Goal: Information Seeking & Learning: Compare options

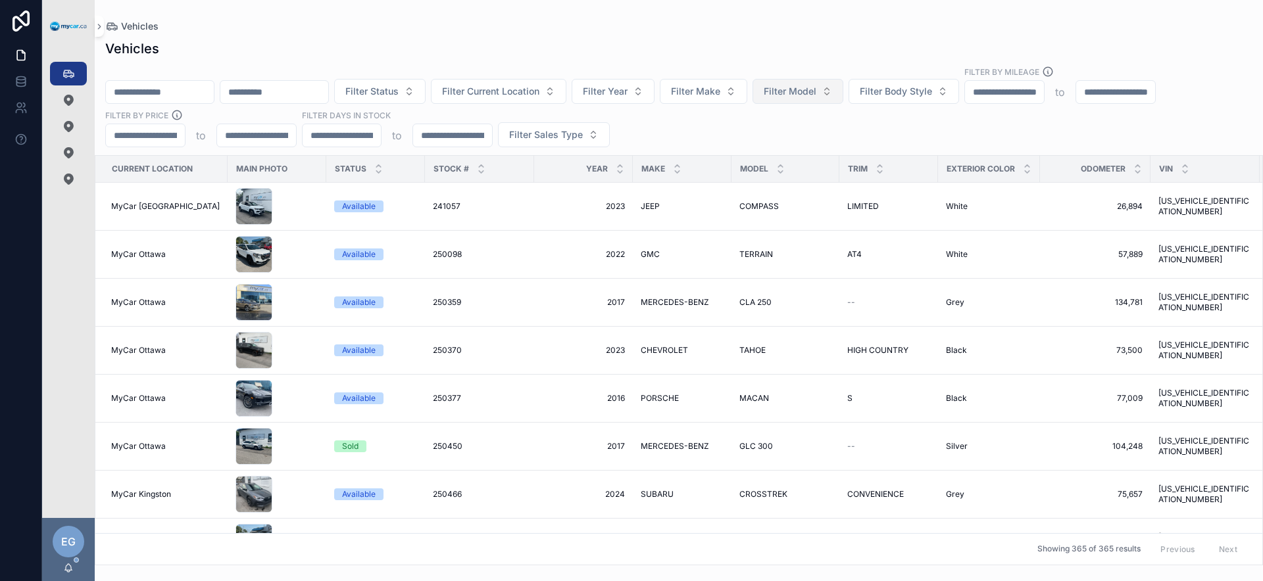
click at [843, 94] on button "Filter Model" at bounding box center [797, 91] width 91 height 25
type input "*****"
click at [822, 149] on div "SIENNA" at bounding box center [831, 144] width 158 height 21
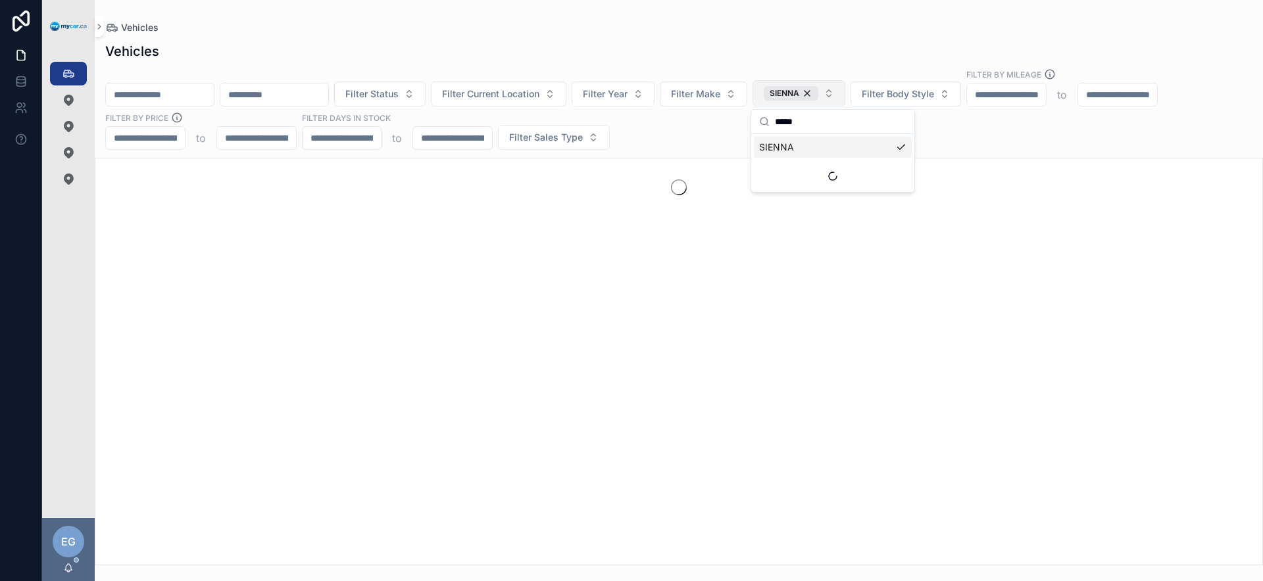
click at [845, 97] on button "SIENNA" at bounding box center [798, 93] width 93 height 26
click at [848, 130] on div "Filter Status Filter Current Location Filter Year Filter Make SIENNA Filter Bod…" at bounding box center [679, 109] width 1168 height 82
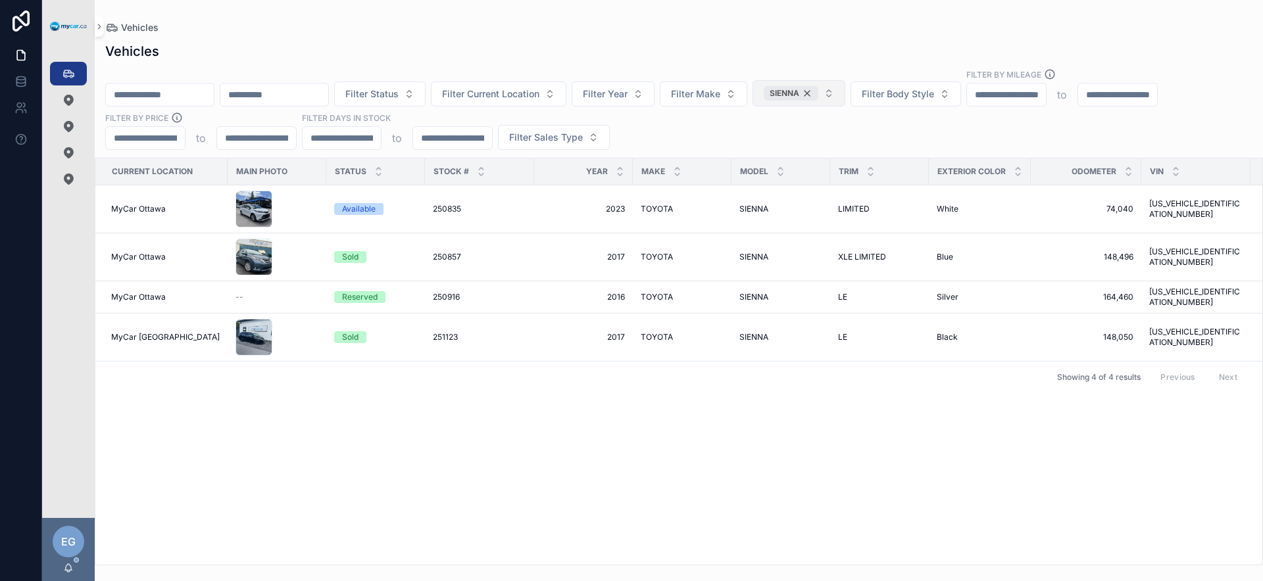
click at [818, 95] on div "SIENNA" at bounding box center [791, 93] width 55 height 14
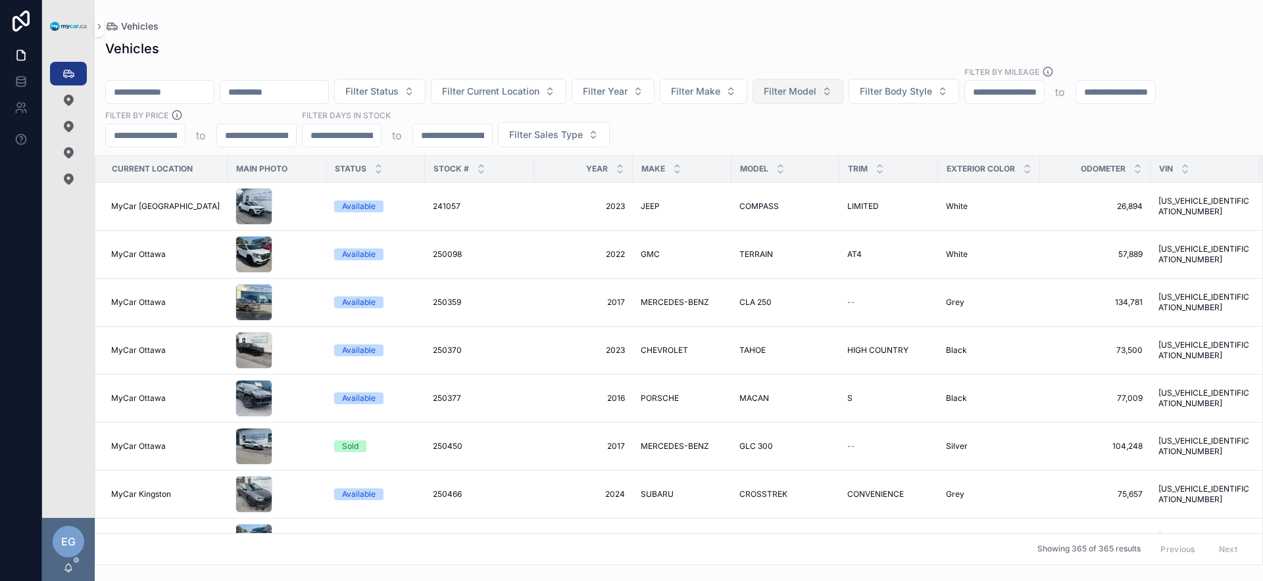
click at [816, 93] on span "Filter Model" at bounding box center [790, 91] width 53 height 13
type input "**********"
click at [812, 167] on span "HIGHLANDER" at bounding box center [787, 165] width 59 height 13
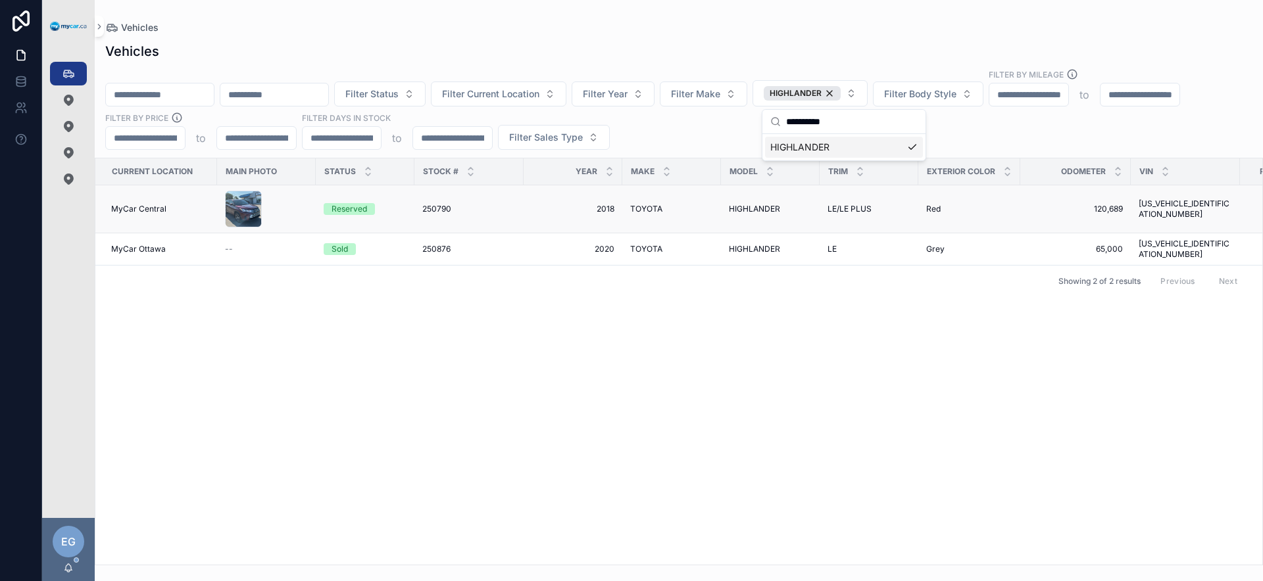
click at [437, 217] on td "250790 250790" at bounding box center [468, 209] width 109 height 48
click at [447, 201] on td "250790 250790" at bounding box center [468, 209] width 109 height 48
click at [445, 205] on span "250790" at bounding box center [436, 209] width 29 height 11
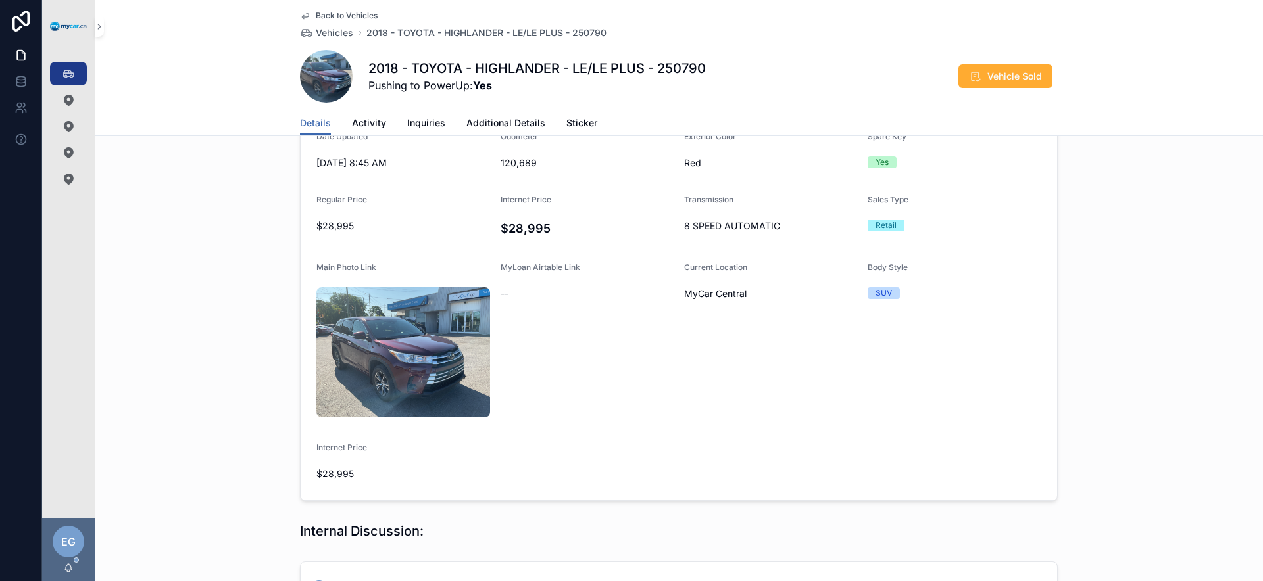
scroll to position [723, 0]
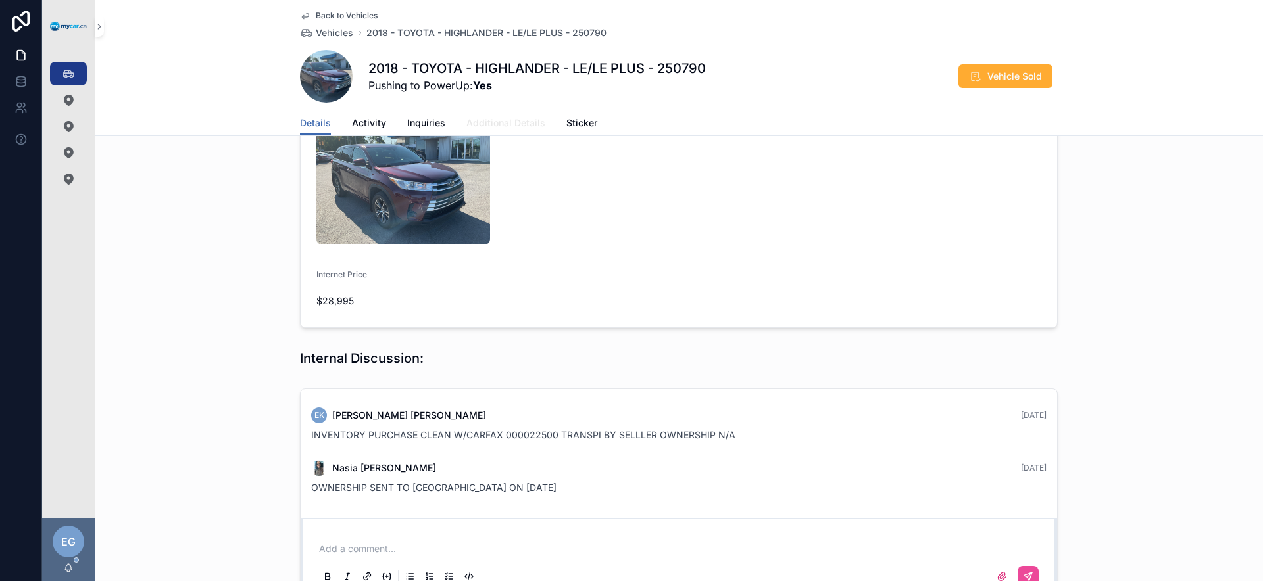
click at [518, 128] on span "Additional Details" at bounding box center [505, 122] width 79 height 13
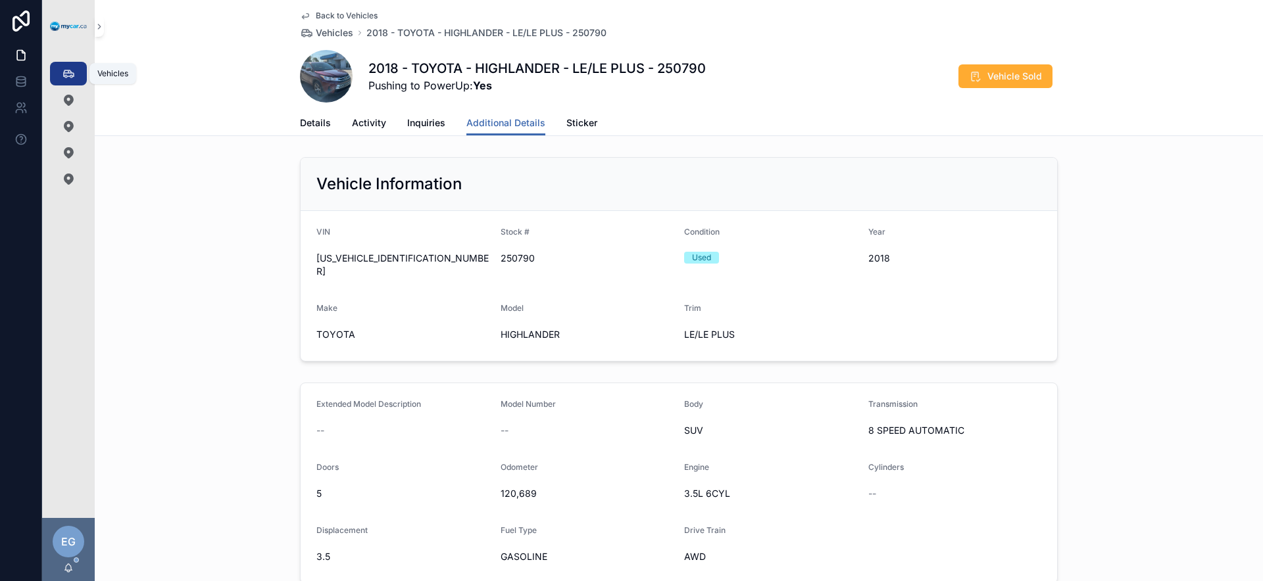
click at [65, 70] on icon "scrollable content" at bounding box center [68, 73] width 13 height 13
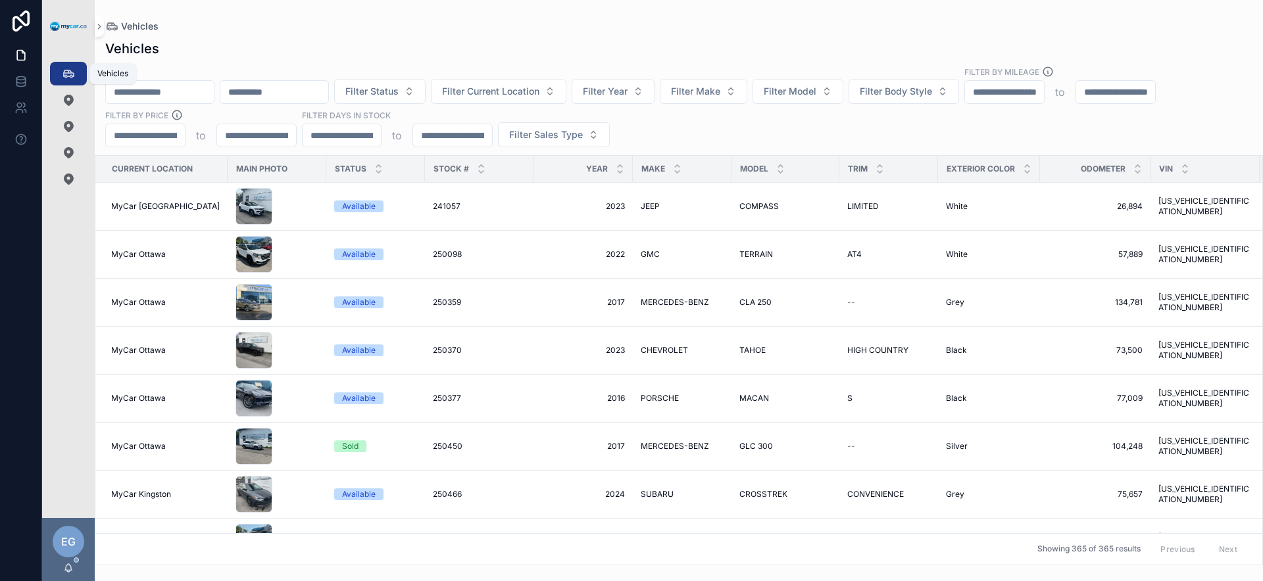
click at [691, 125] on div "Filter Status Filter Current Location Filter Year Filter Make Filter Model Filt…" at bounding box center [679, 107] width 1168 height 82
click at [747, 96] on button "Filter Make" at bounding box center [703, 91] width 87 height 25
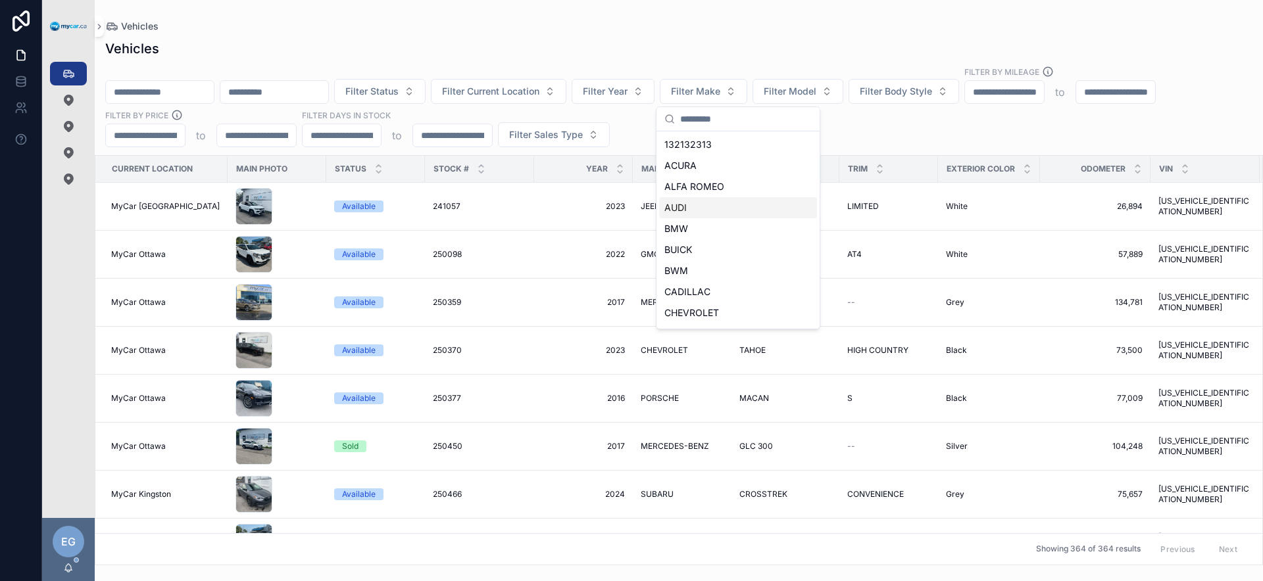
scroll to position [608, 0]
click at [710, 182] on div "KIA" at bounding box center [738, 187] width 158 height 21
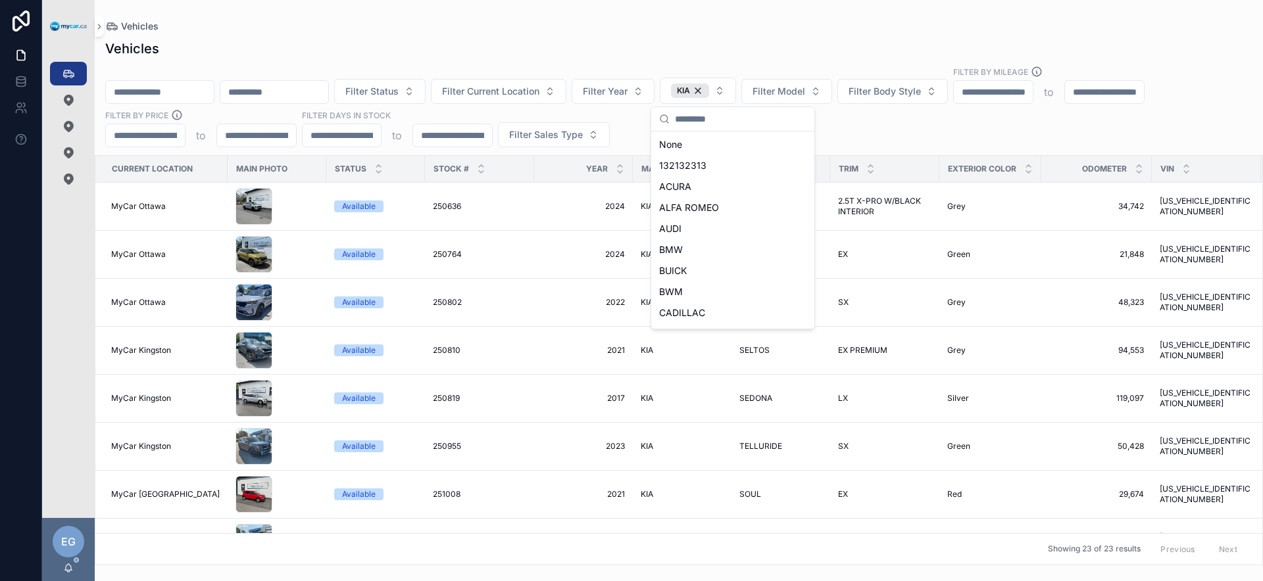
click at [897, 129] on div "Filter Status Filter Current Location Filter Year KIA Filter Model Filter Body …" at bounding box center [679, 107] width 1168 height 82
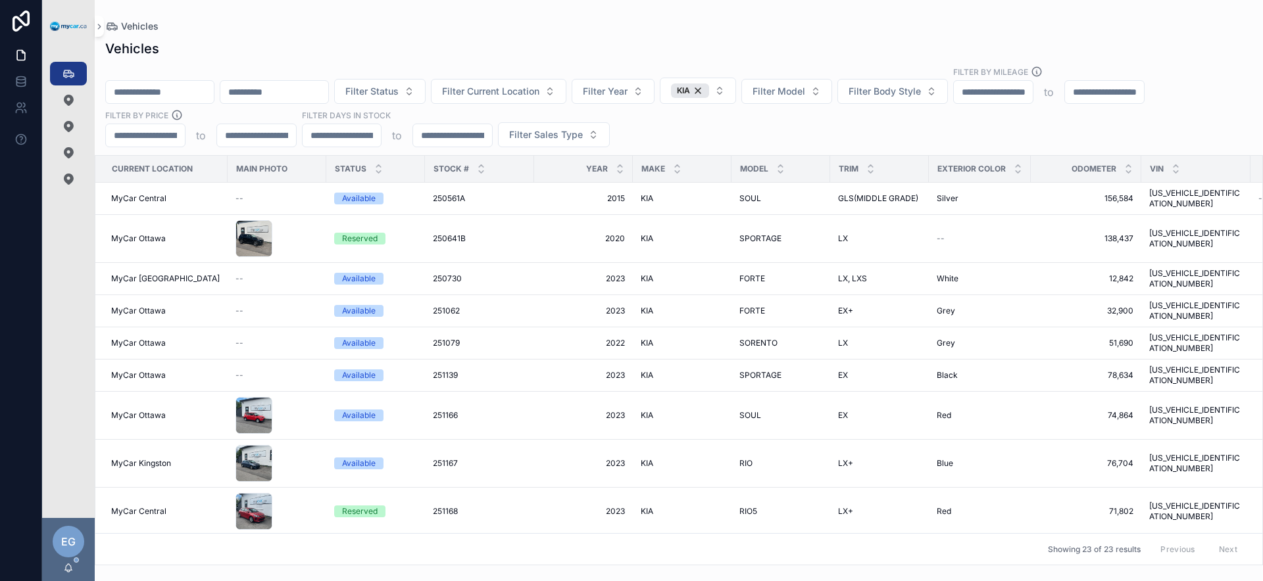
scroll to position [513, 0]
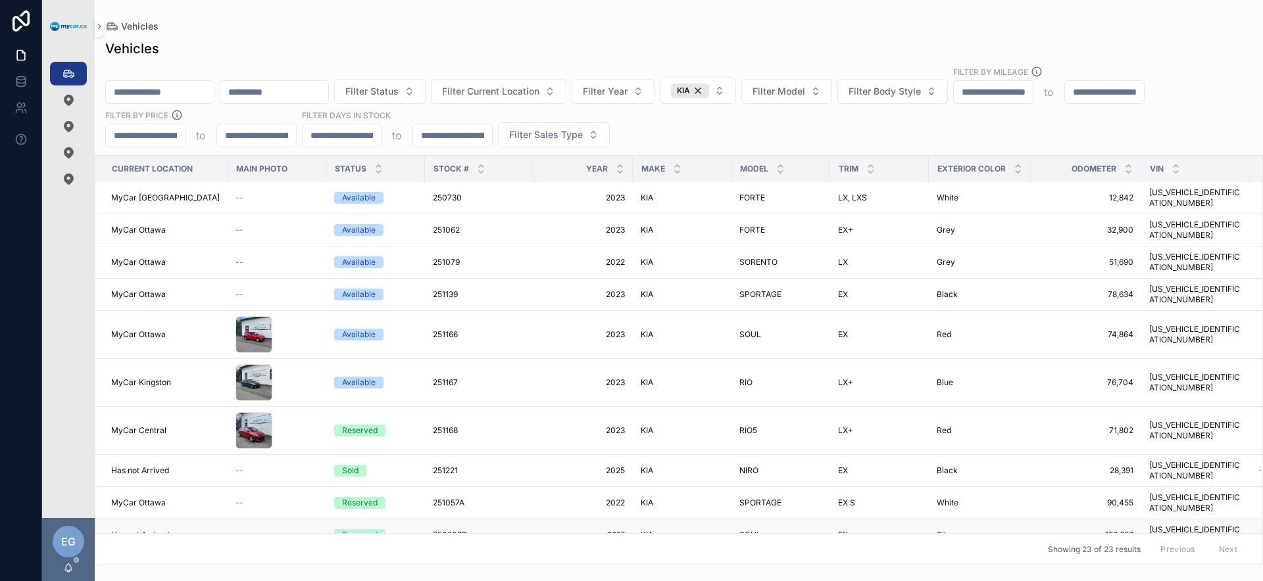
click at [605, 530] on span "2018" at bounding box center [583, 535] width 83 height 11
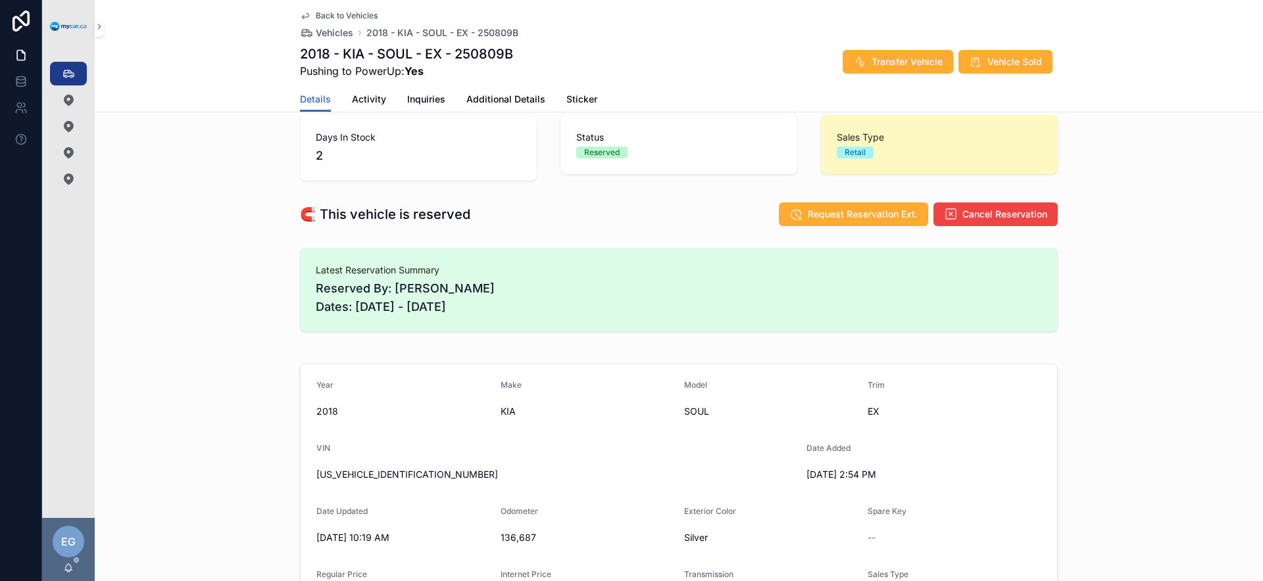
scroll to position [28, 0]
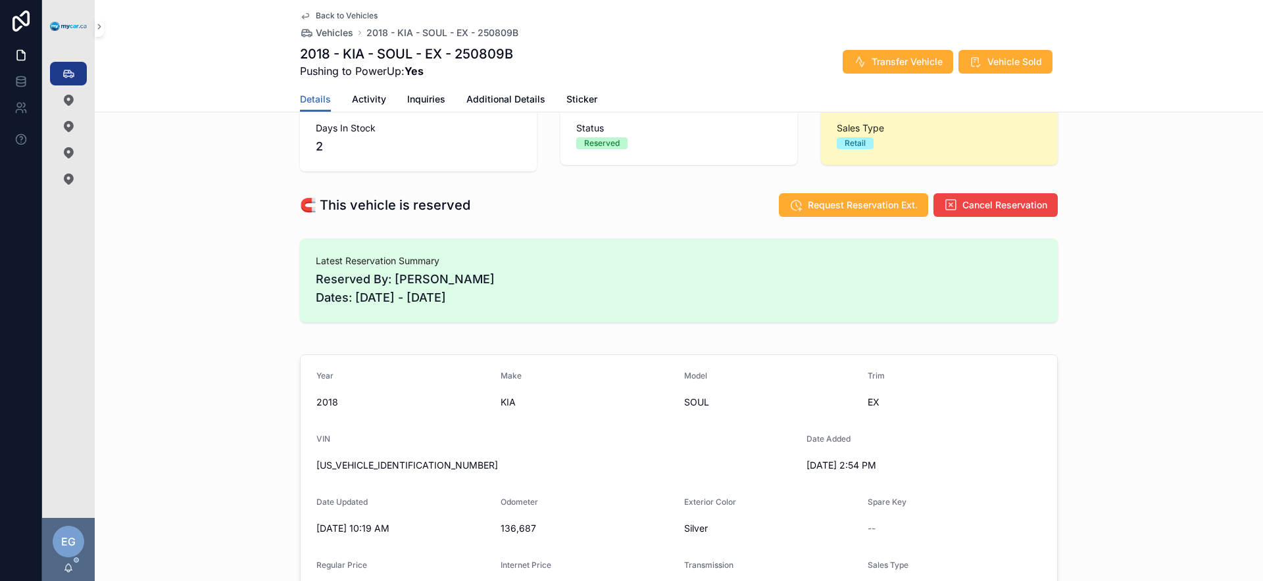
click at [378, 462] on span "[US_VEHICLE_IDENTIFICATION_NUMBER]" at bounding box center [556, 465] width 480 height 13
copy span "[US_VEHICLE_IDENTIFICATION_NUMBER]"
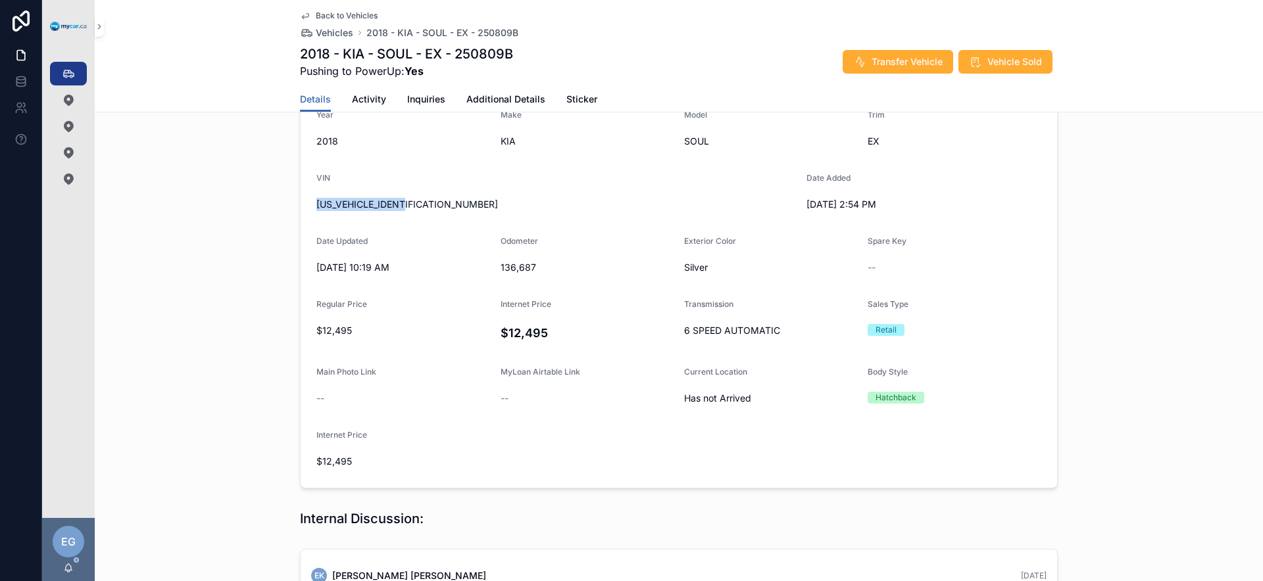
scroll to position [280, 0]
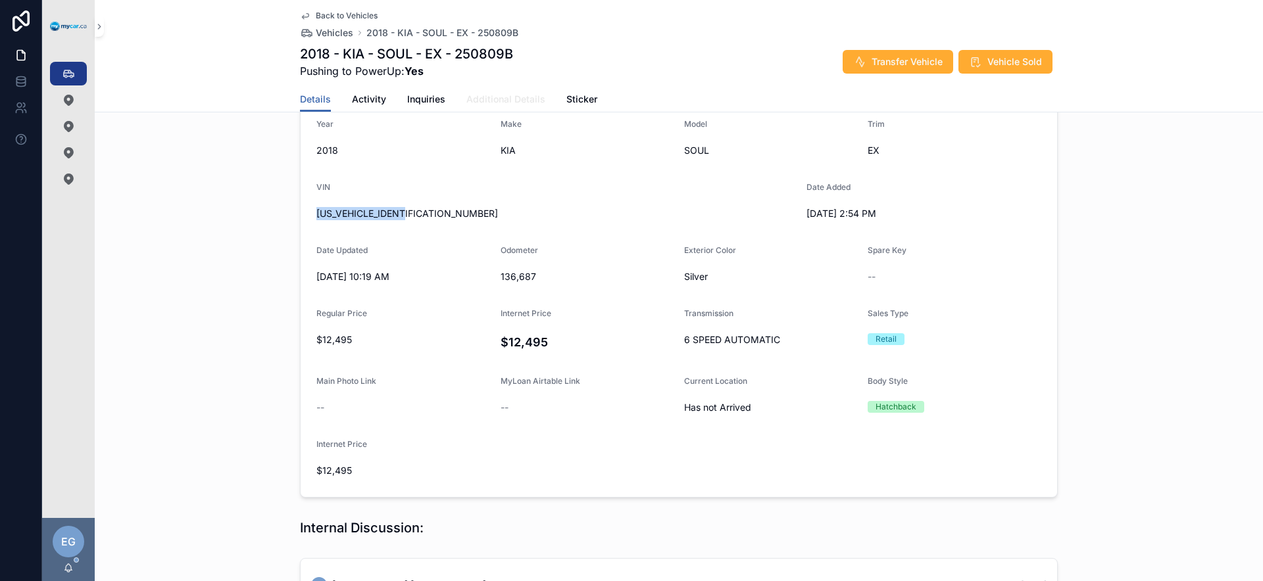
click at [515, 99] on span "Additional Details" at bounding box center [505, 99] width 79 height 13
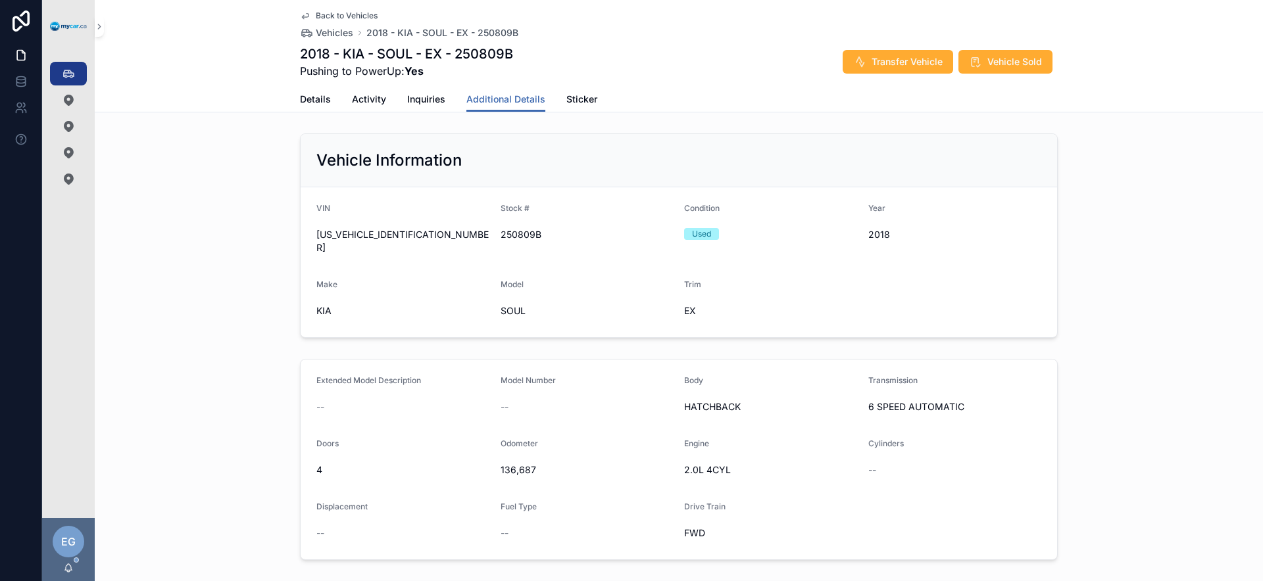
click at [501, 305] on div "SOUL" at bounding box center [588, 311] width 174 height 21
click at [430, 280] on div "Make" at bounding box center [403, 288] width 174 height 16
click at [422, 258] on form "VIN KNDJP3A56J7525763 Stock # 250809B Condition Used Year 2018 Make KIA Model S…" at bounding box center [679, 262] width 756 height 150
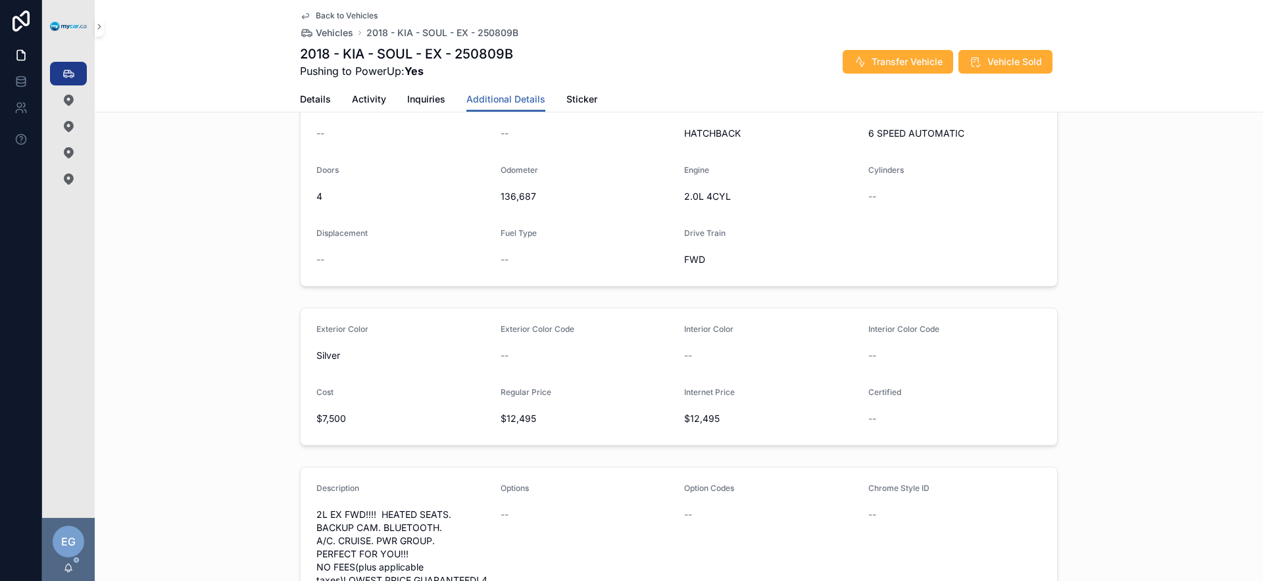
scroll to position [280, 0]
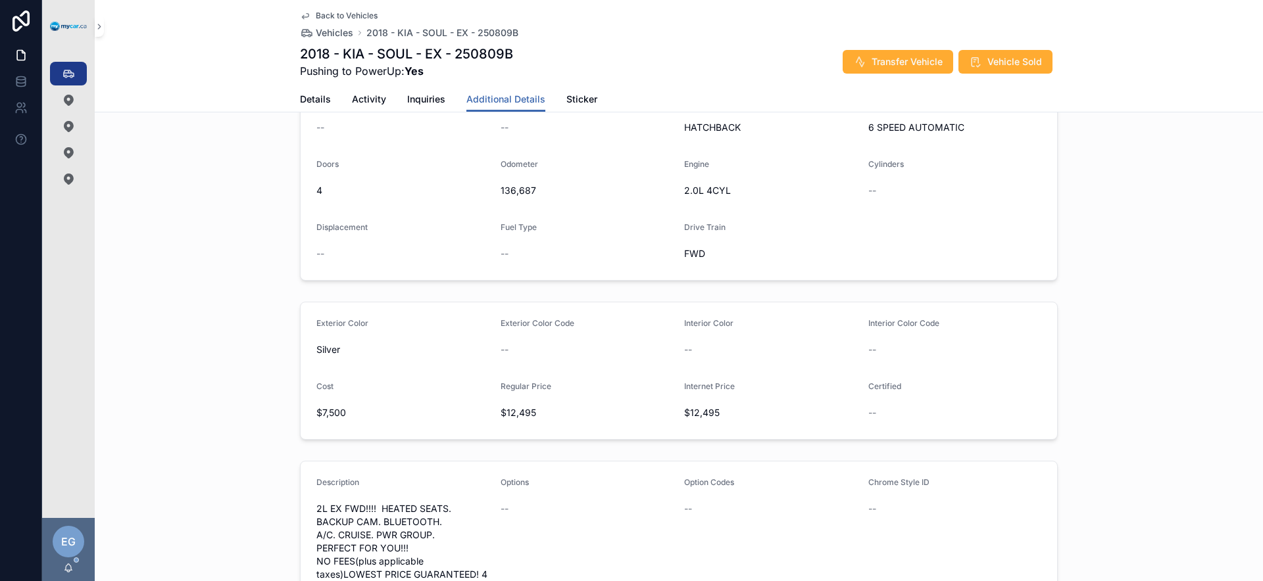
drag, startPoint x: 468, startPoint y: 196, endPoint x: 241, endPoint y: 147, distance: 232.9
click at [468, 196] on form "Extended Model Description -- Model Number -- Body HATCHBACK Transmission 6 SPE…" at bounding box center [679, 180] width 756 height 200
click at [70, 76] on icon "scrollable content" at bounding box center [68, 73] width 13 height 13
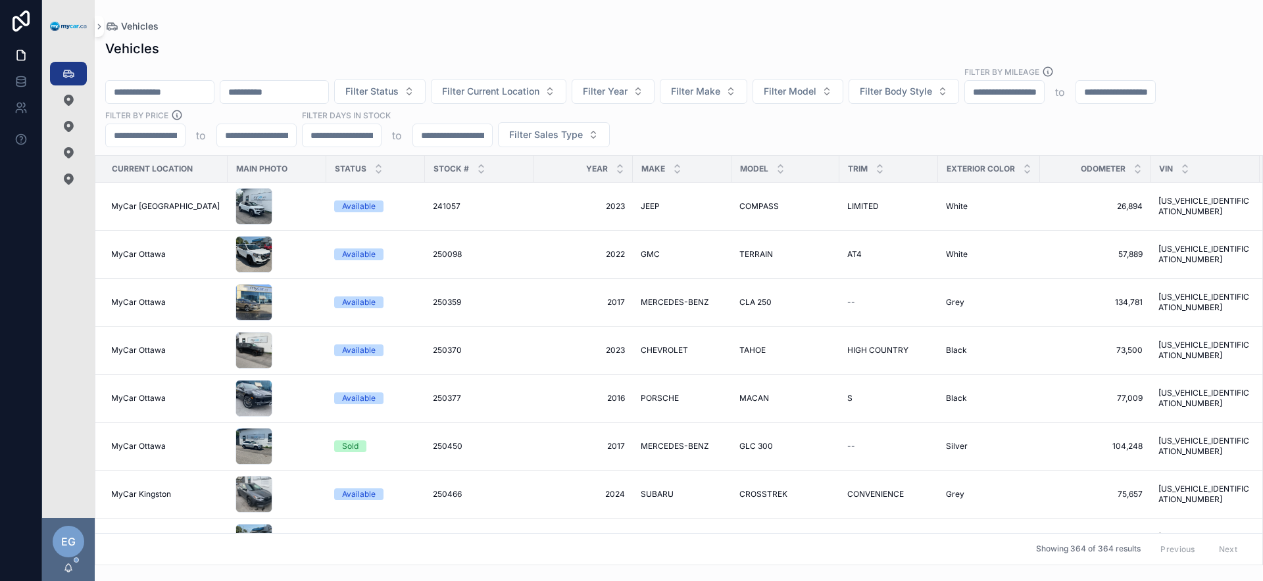
click at [716, 134] on div "Filter Status Filter Current Location Filter Year Filter Make Filter Model Filt…" at bounding box center [679, 107] width 1168 height 82
click at [628, 92] on span "Filter Year" at bounding box center [605, 91] width 45 height 13
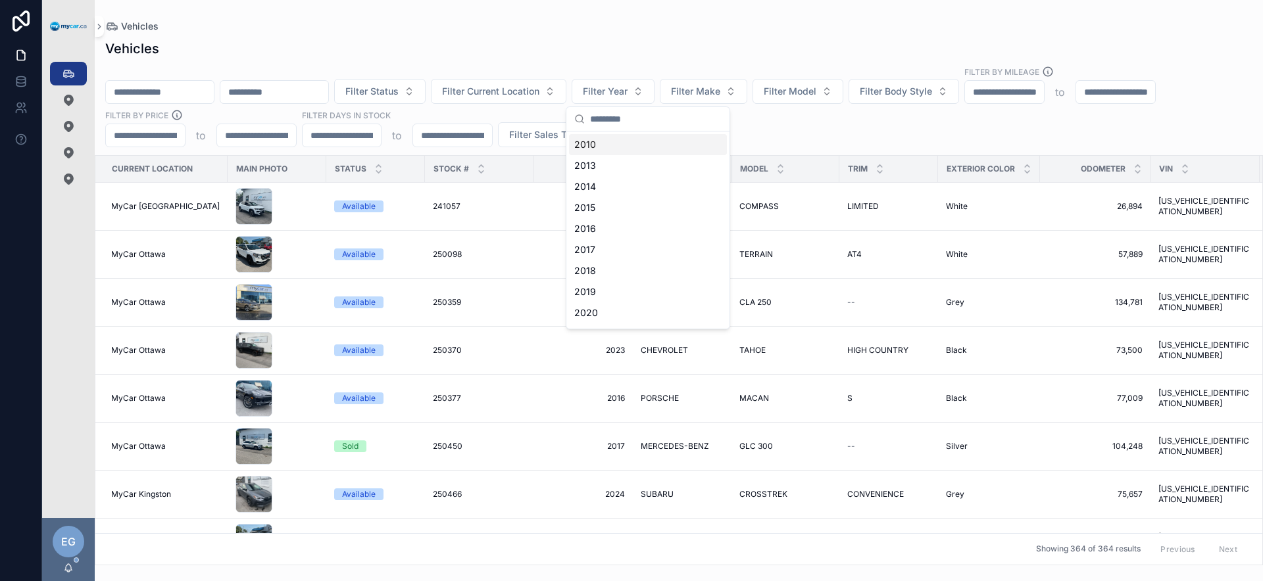
click at [816, 118] on div "Filter Status Filter Current Location Filter Year Filter Make Filter Model Filt…" at bounding box center [679, 107] width 1168 height 82
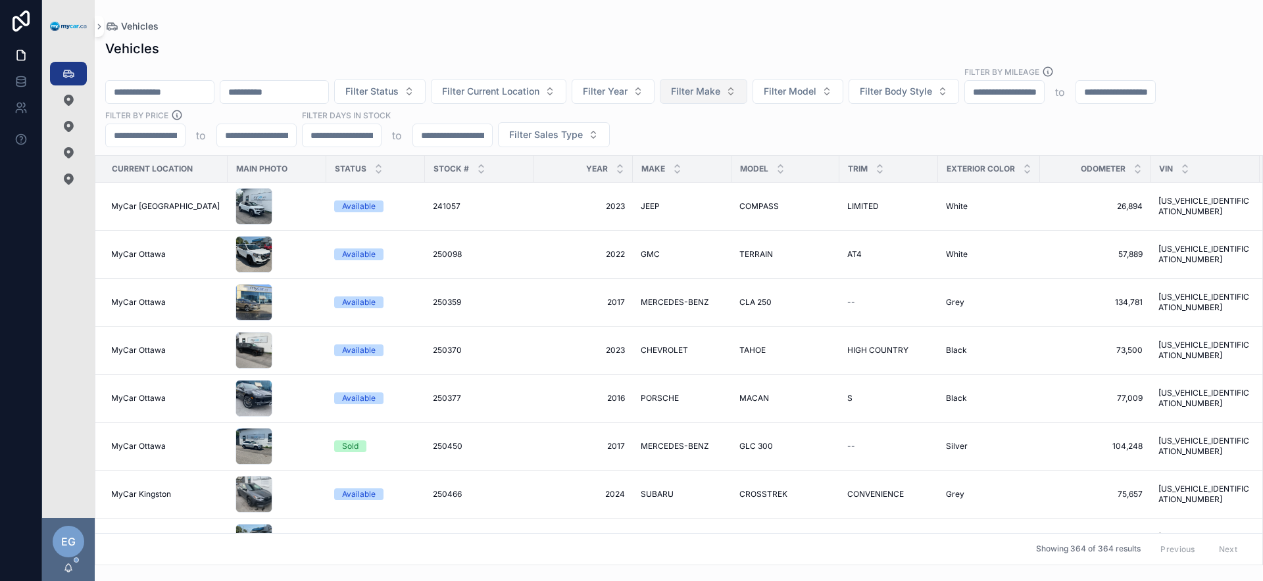
click at [720, 85] on span "Filter Make" at bounding box center [695, 91] width 49 height 13
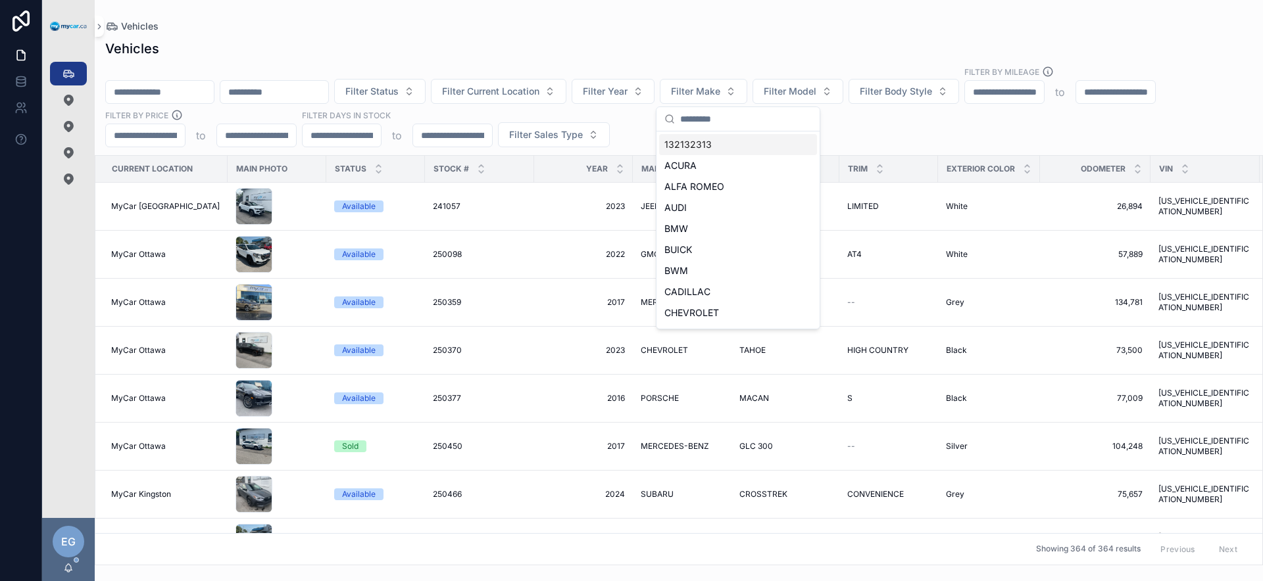
type input "*"
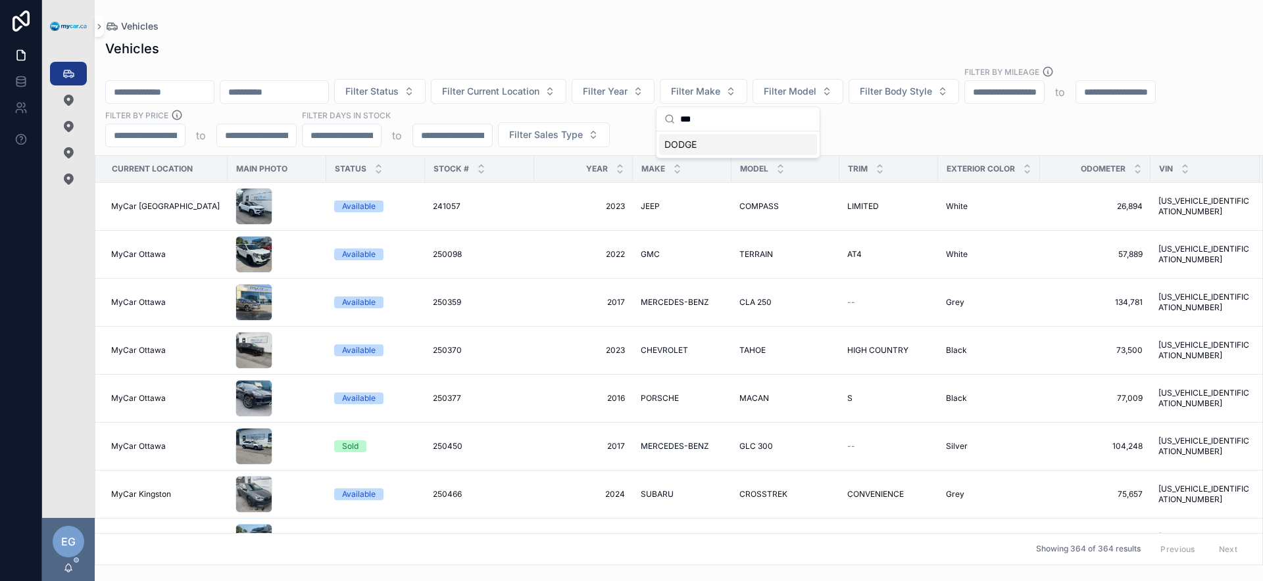
type input "***"
click at [739, 147] on div "DODGE" at bounding box center [738, 144] width 158 height 21
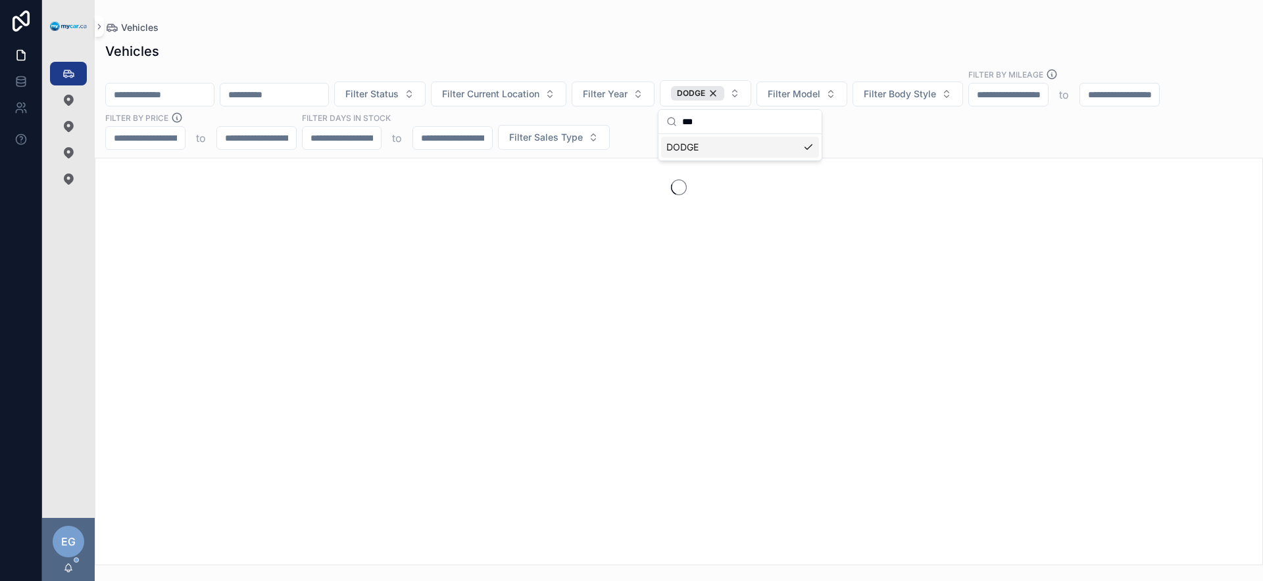
click at [633, 123] on div "Filter Status Filter Current Location Filter Year DODGE Filter Model Filter Bod…" at bounding box center [679, 109] width 1168 height 82
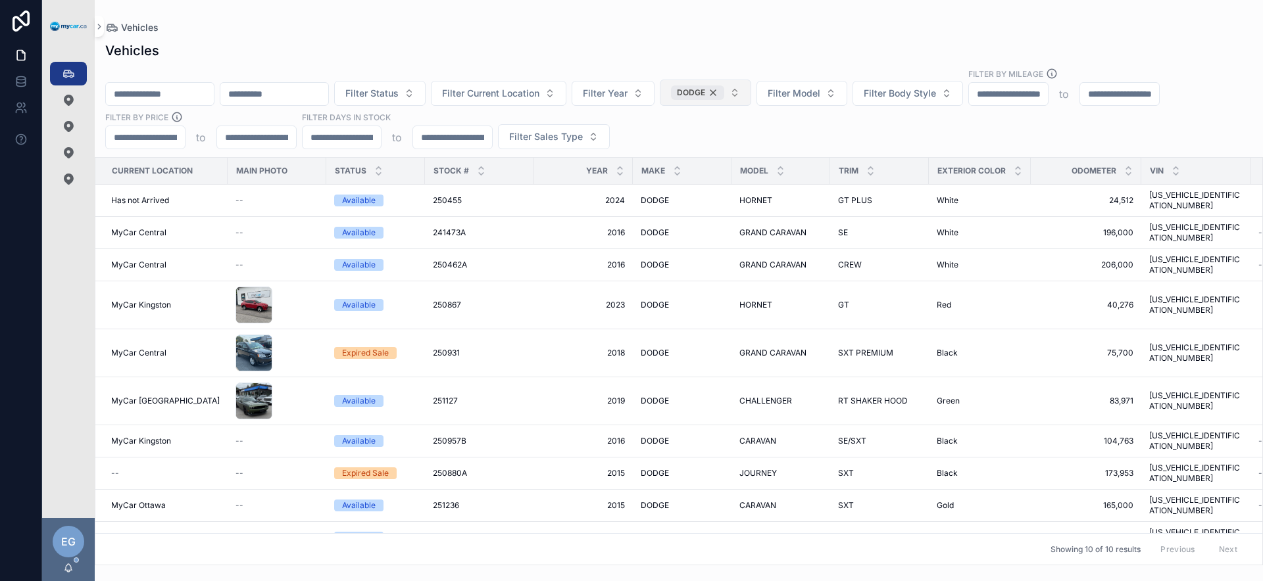
click at [724, 91] on div "DODGE" at bounding box center [697, 93] width 53 height 14
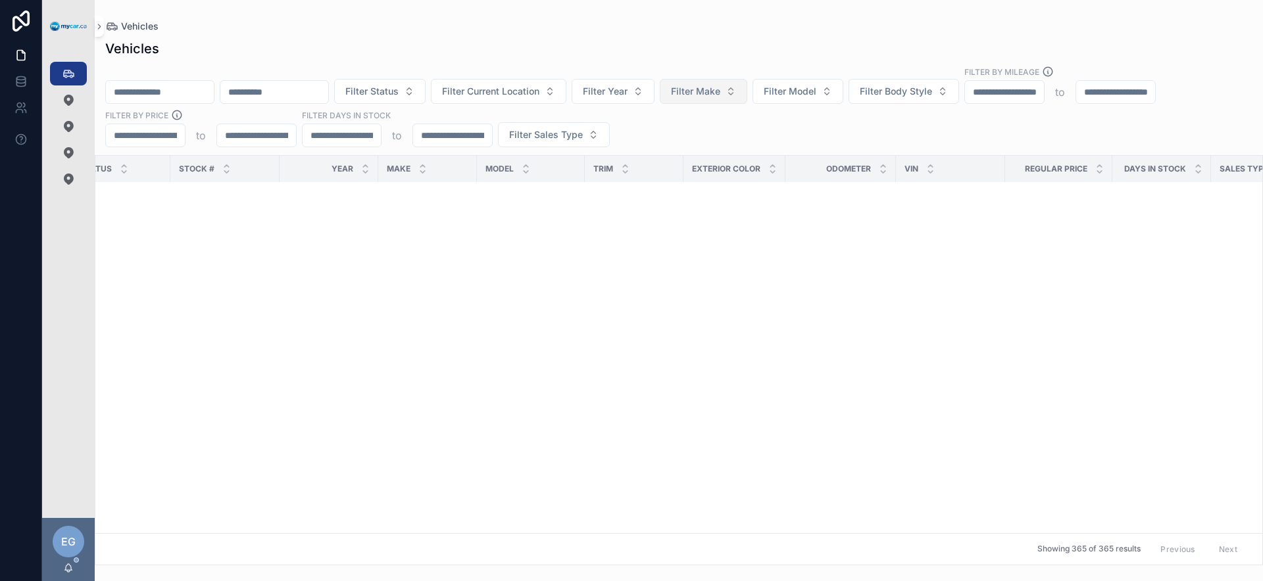
scroll to position [0, 255]
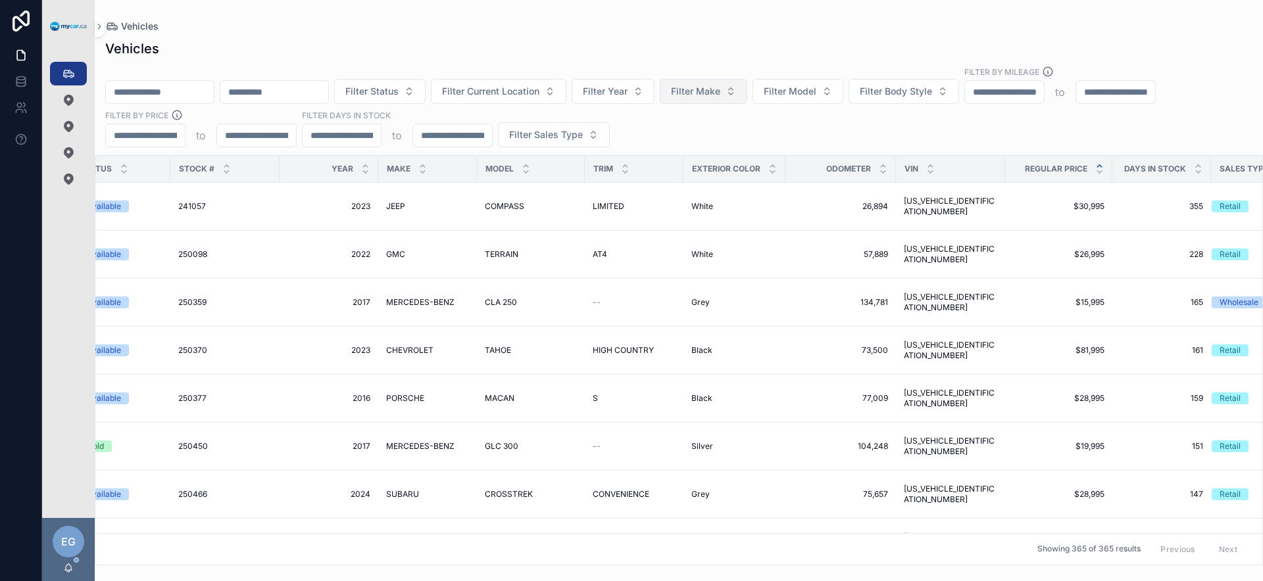
click at [1097, 165] on icon "scrollable content" at bounding box center [1099, 166] width 5 height 2
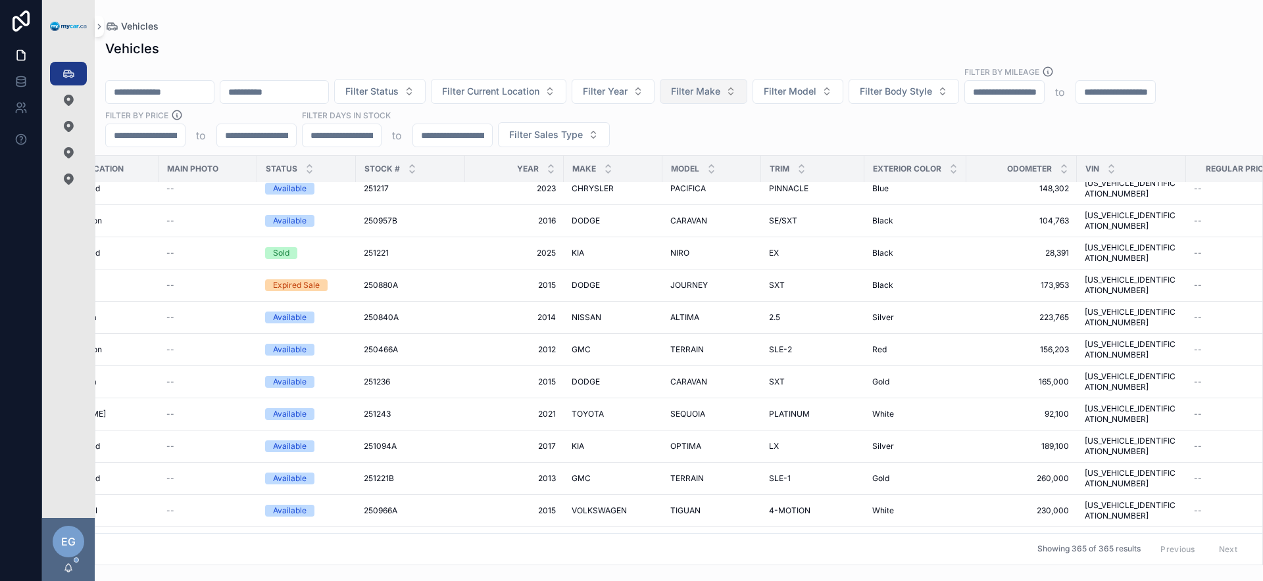
scroll to position [551, 89]
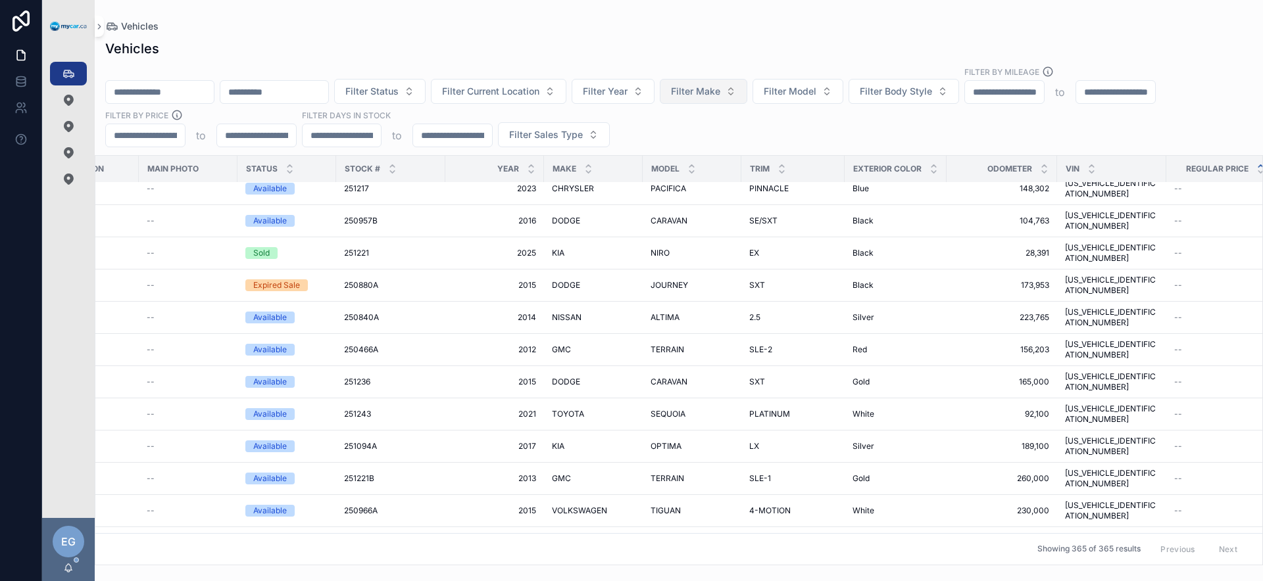
click at [967, 106] on div "Filter Status Filter Current Location Filter Year Filter Make Filter Model Filt…" at bounding box center [679, 107] width 1168 height 82
click at [959, 96] on button "Filter Body Style" at bounding box center [904, 91] width 111 height 25
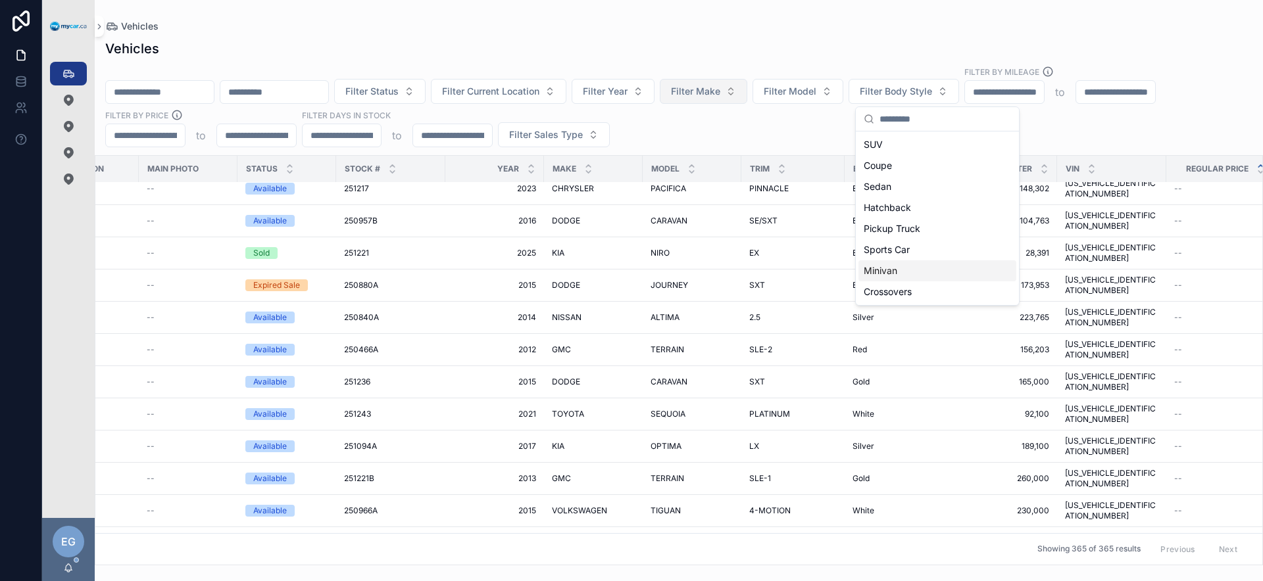
click at [928, 268] on div "Minivan" at bounding box center [937, 270] width 158 height 21
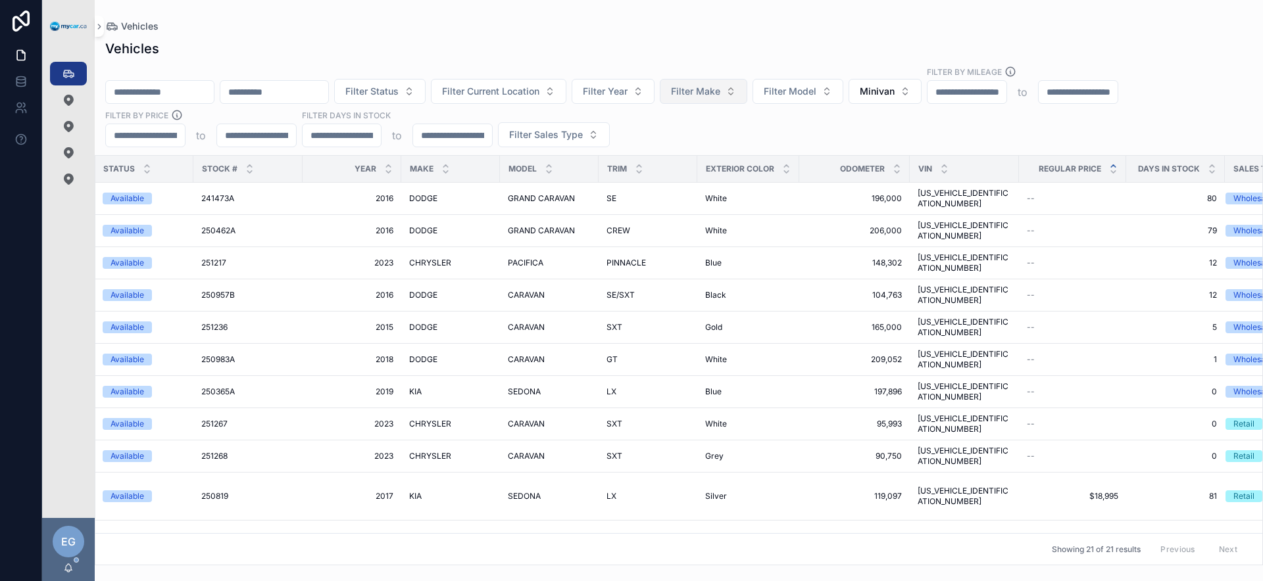
scroll to position [0, 289]
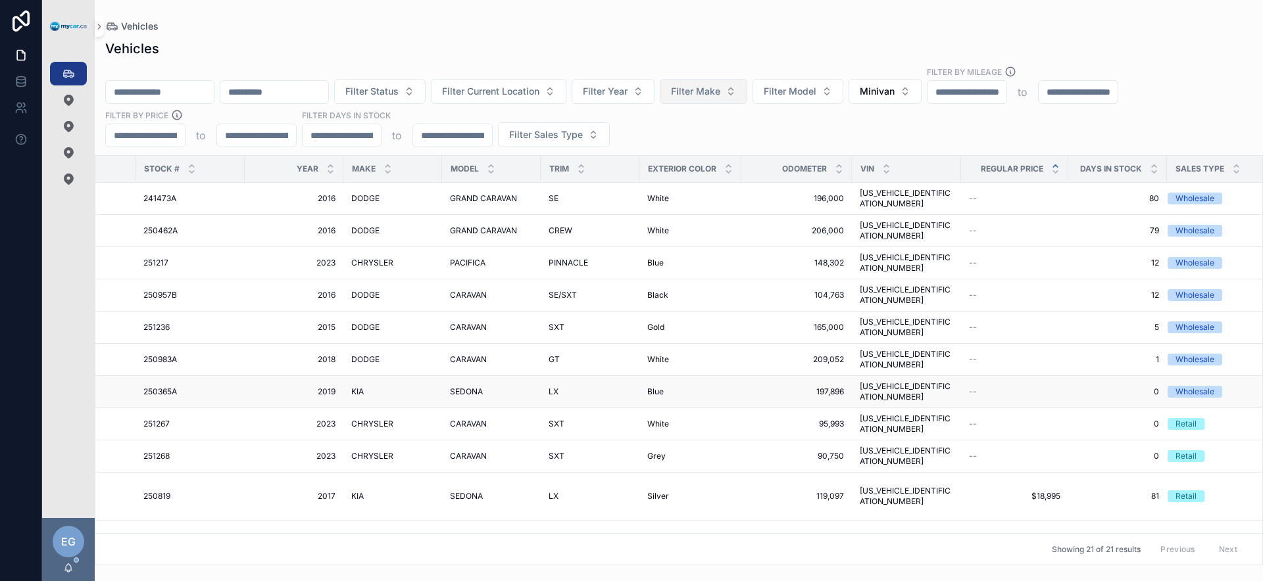
click at [358, 387] on div "KIA KIA" at bounding box center [392, 392] width 83 height 11
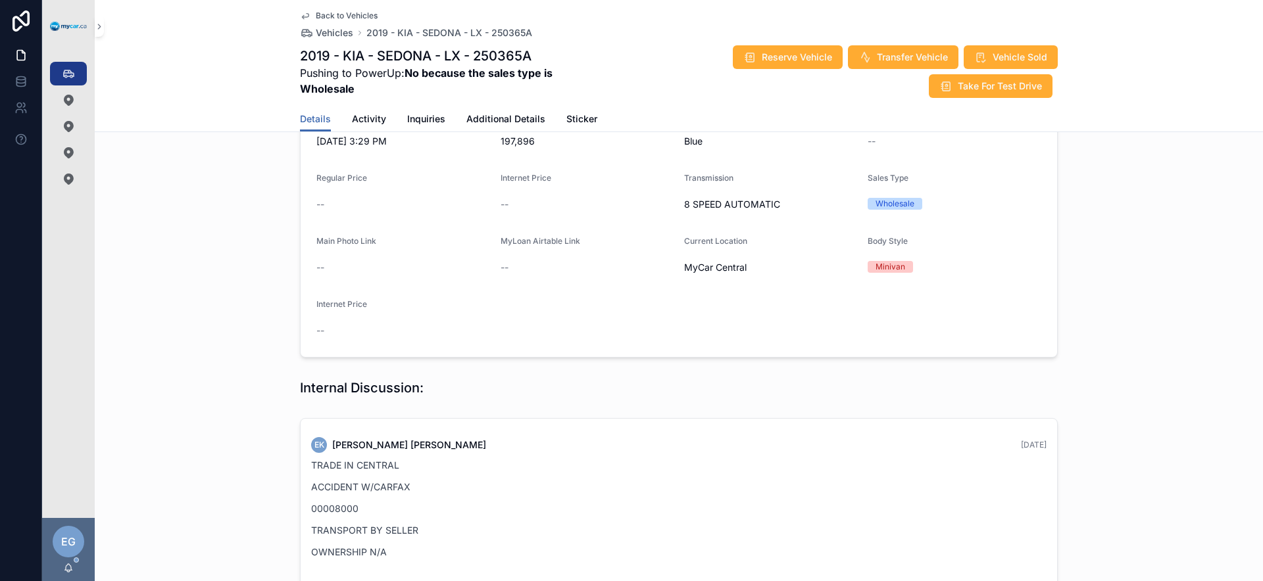
scroll to position [320, 0]
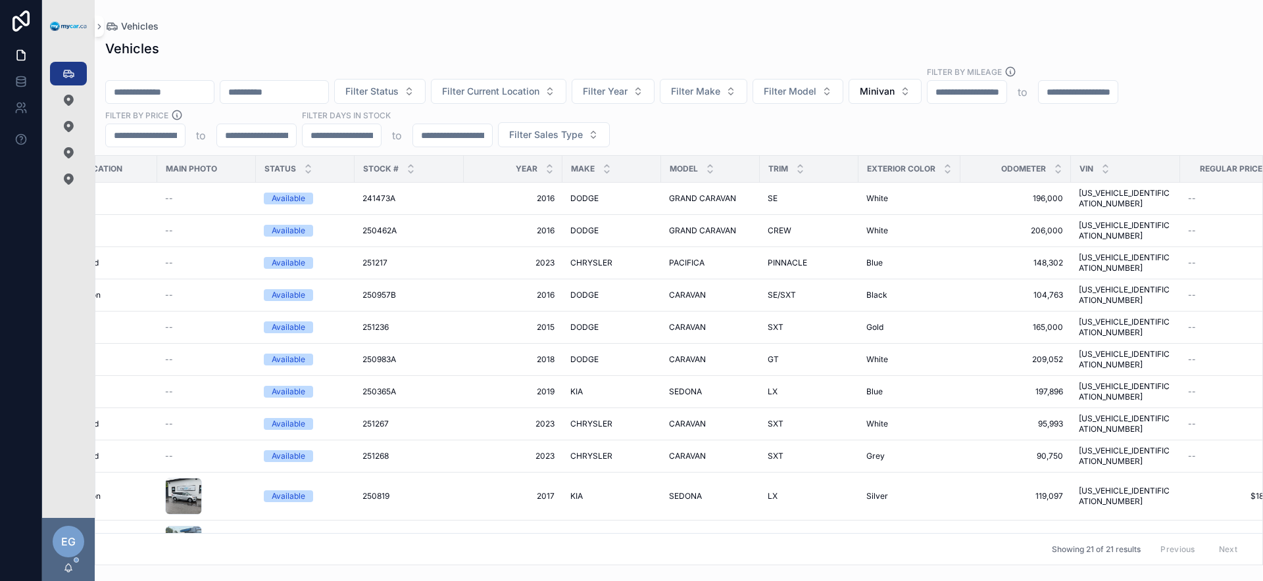
scroll to position [0, 66]
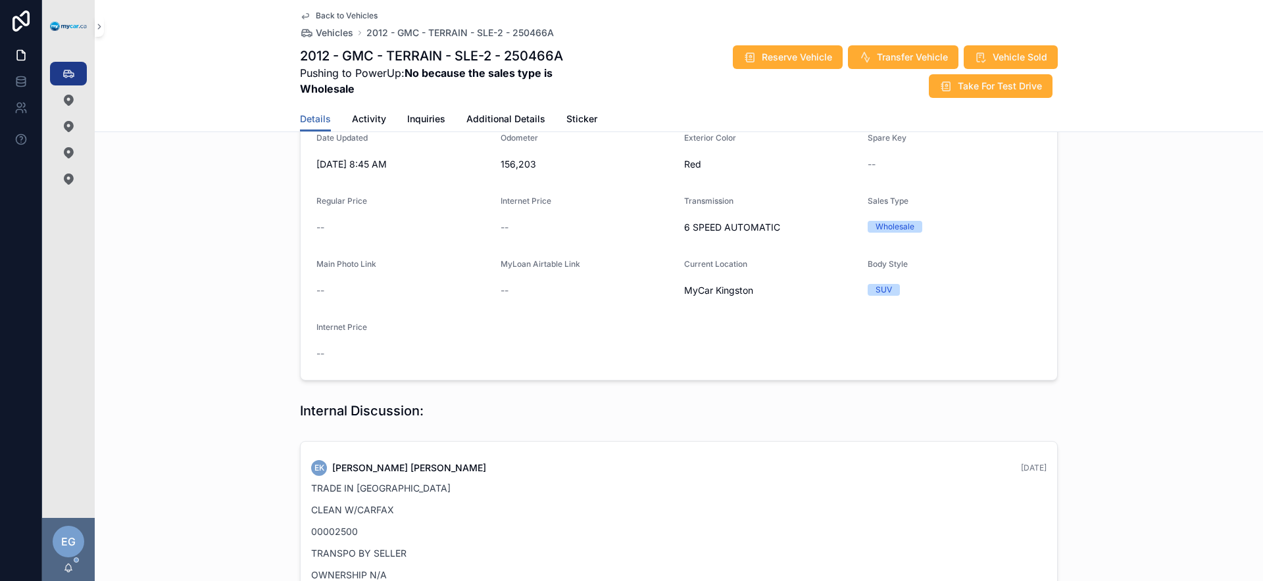
scroll to position [291, 0]
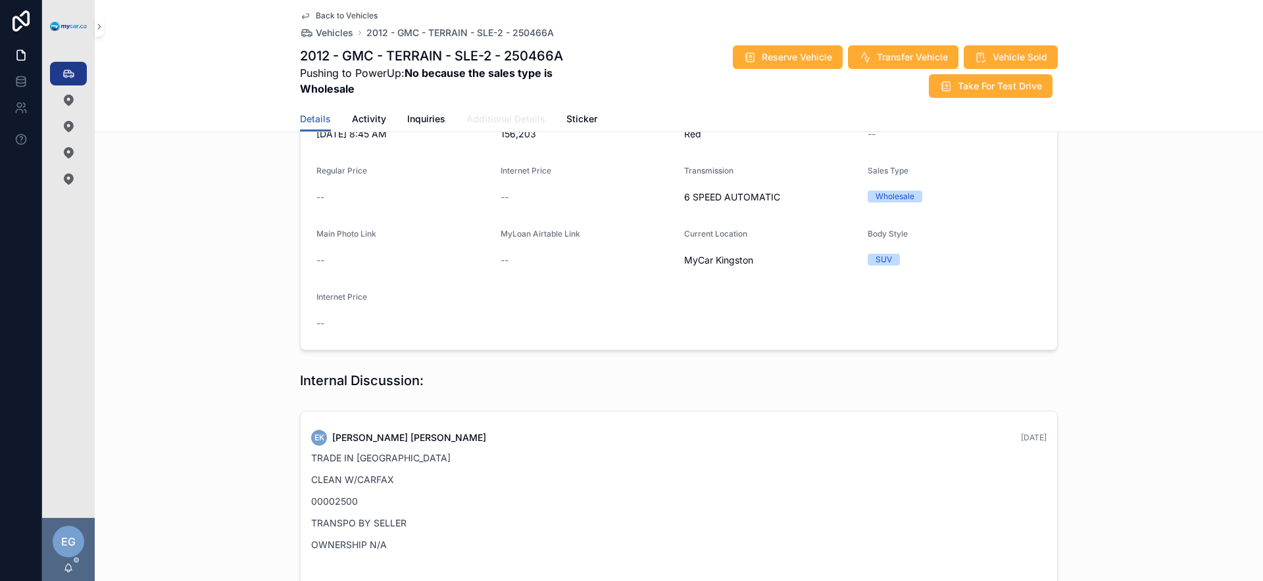
click at [514, 109] on link "Additional Details" at bounding box center [505, 120] width 79 height 26
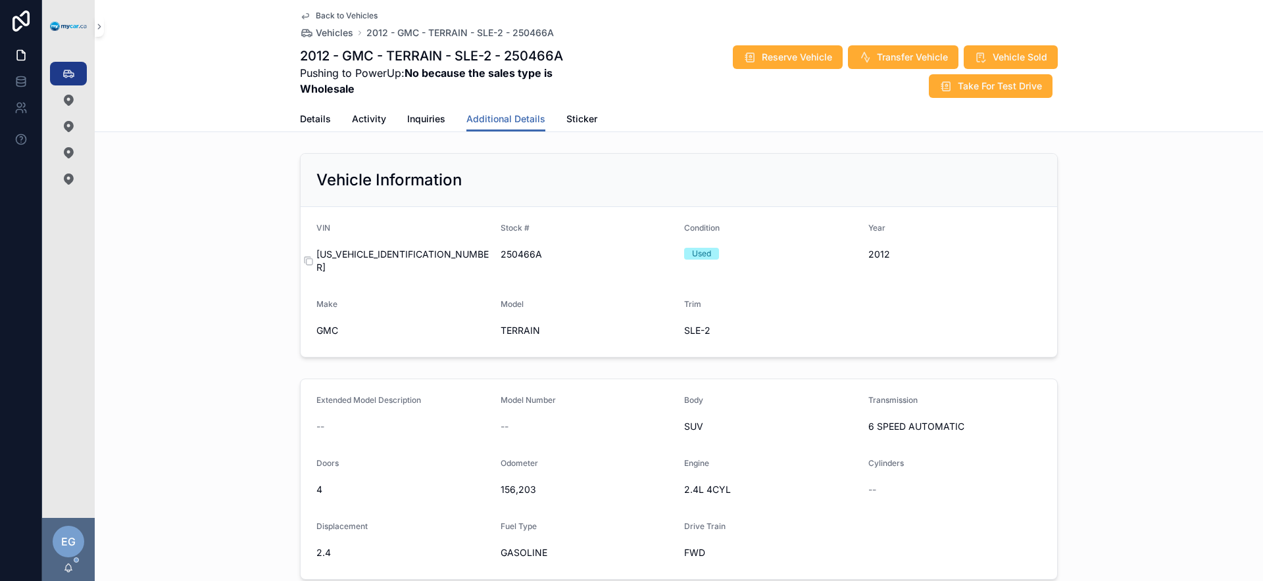
click at [375, 257] on span "[US_VEHICLE_IDENTIFICATION_NUMBER]" at bounding box center [403, 261] width 174 height 26
copy span "[US_VEHICLE_IDENTIFICATION_NUMBER]"
click at [391, 255] on span "[US_VEHICLE_IDENTIFICATION_NUMBER]" at bounding box center [403, 261] width 174 height 26
copy span "[US_VEHICLE_IDENTIFICATION_NUMBER]"
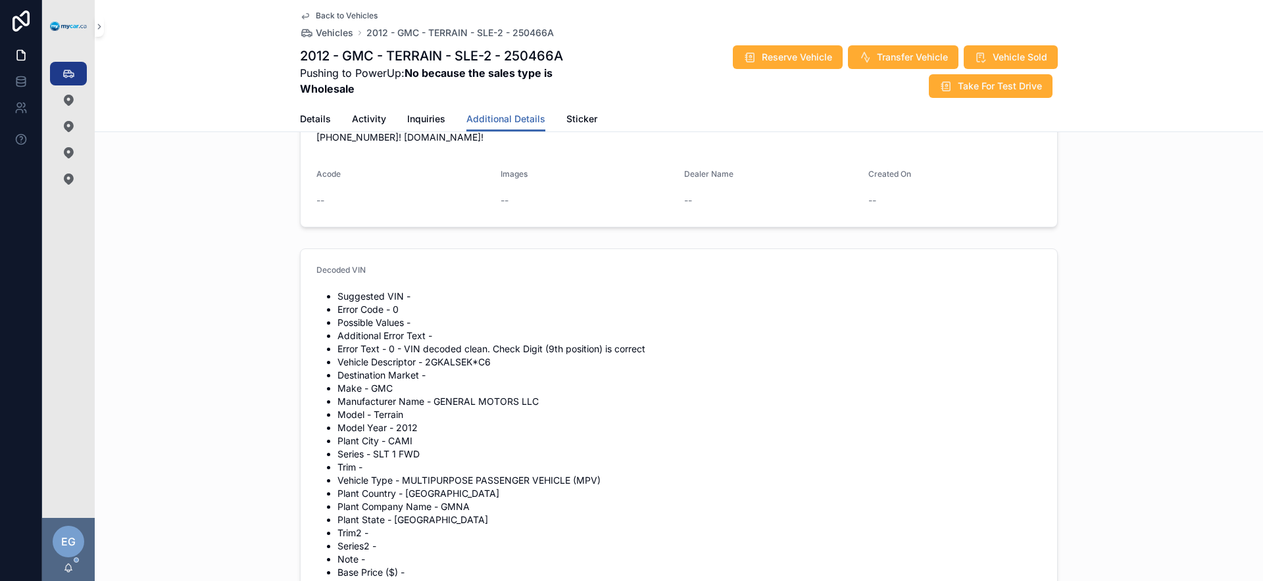
scroll to position [378, 0]
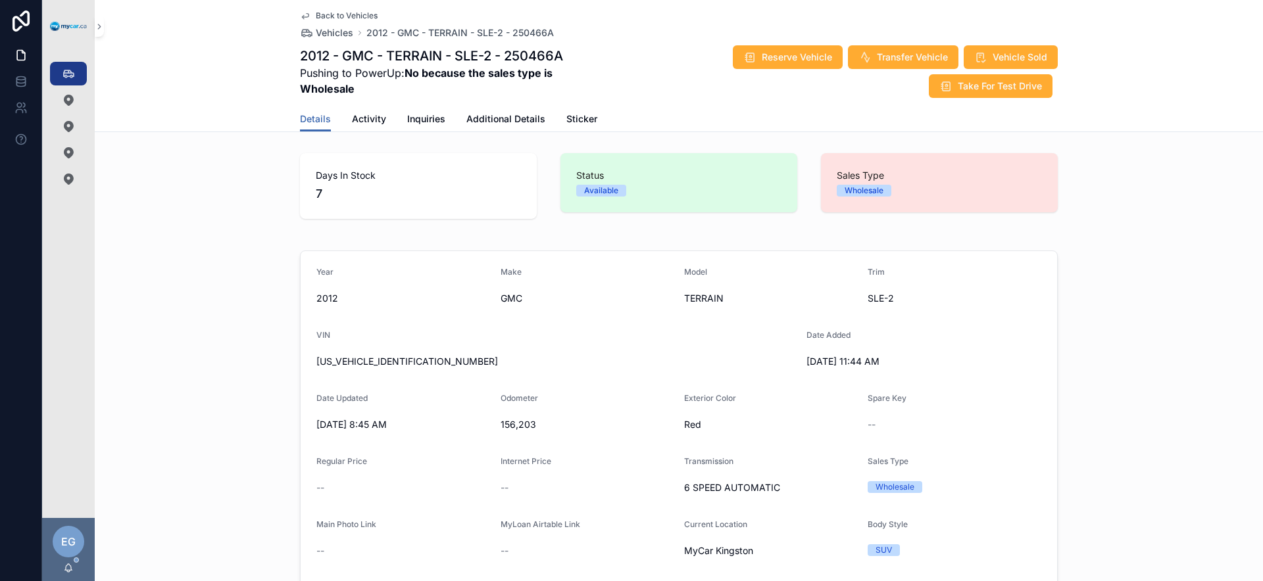
click at [67, 26] on img "scrollable content" at bounding box center [68, 27] width 37 height 10
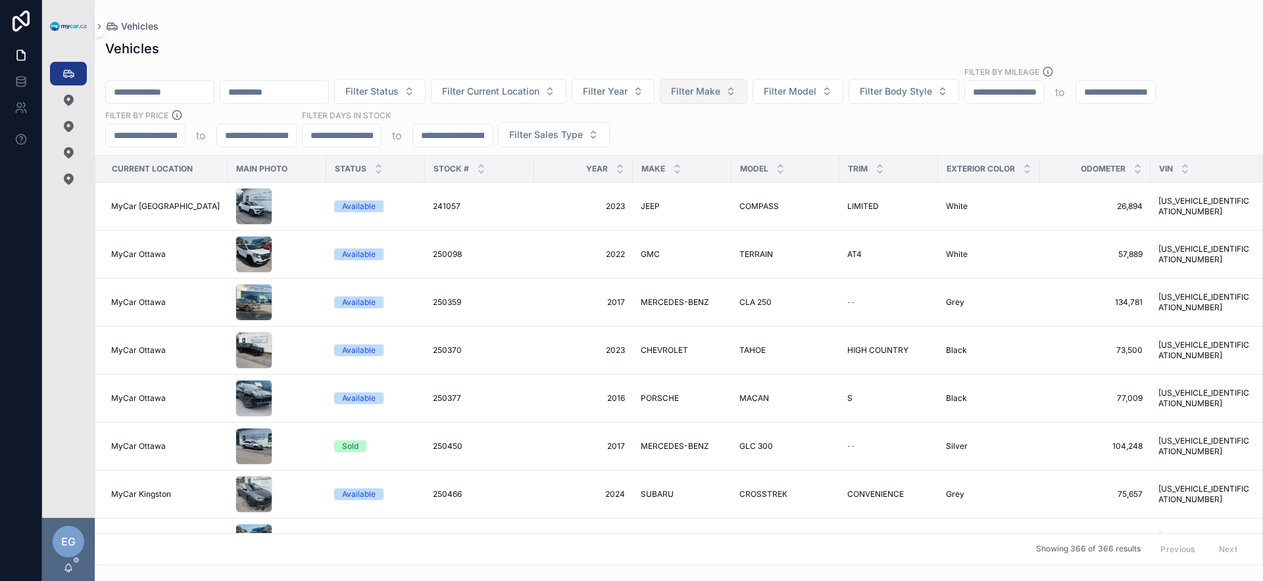
click at [747, 97] on button "Filter Make" at bounding box center [703, 91] width 87 height 25
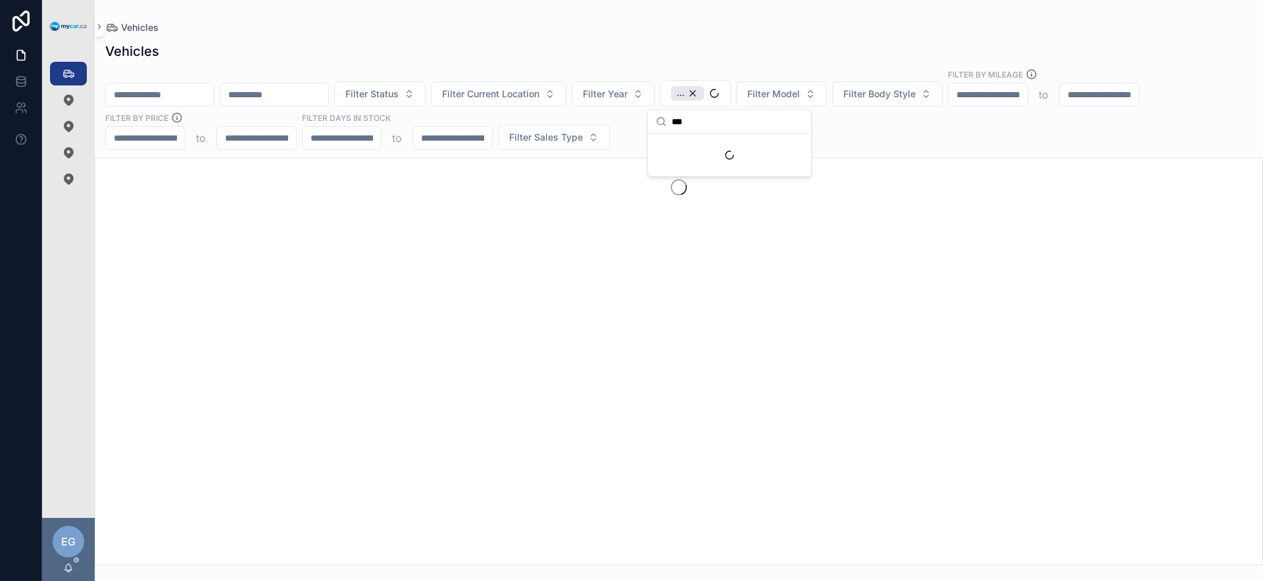
type input "***"
click at [916, 151] on div "Vehicles Filter Status Filter Current Location Filter Year ... Filter Model Fil…" at bounding box center [679, 299] width 1168 height 531
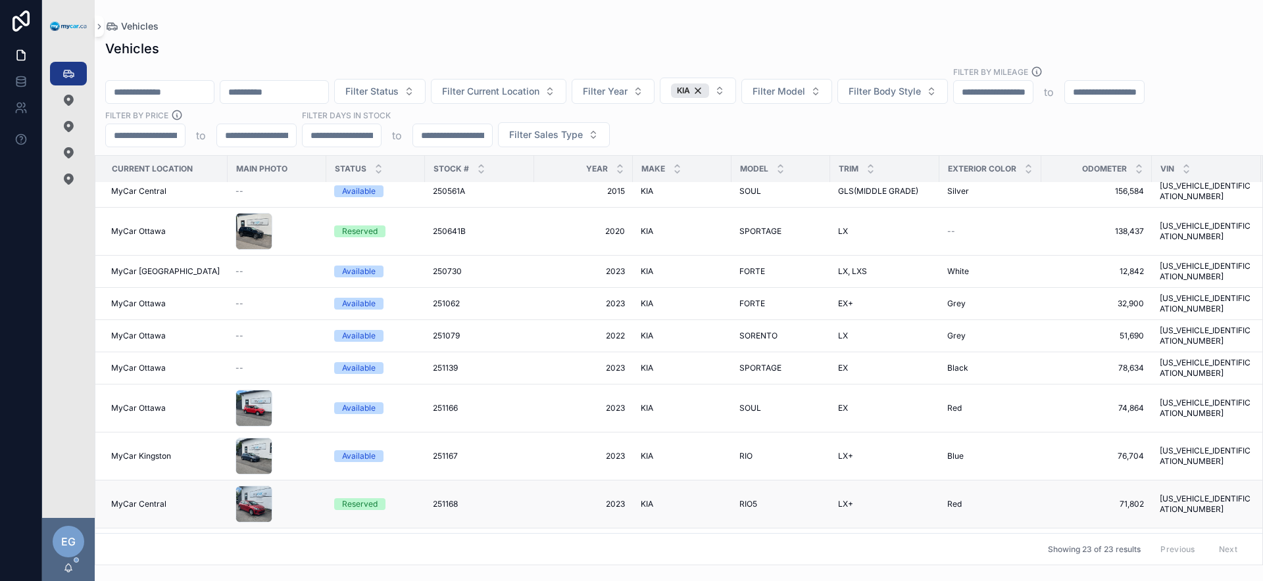
scroll to position [513, 0]
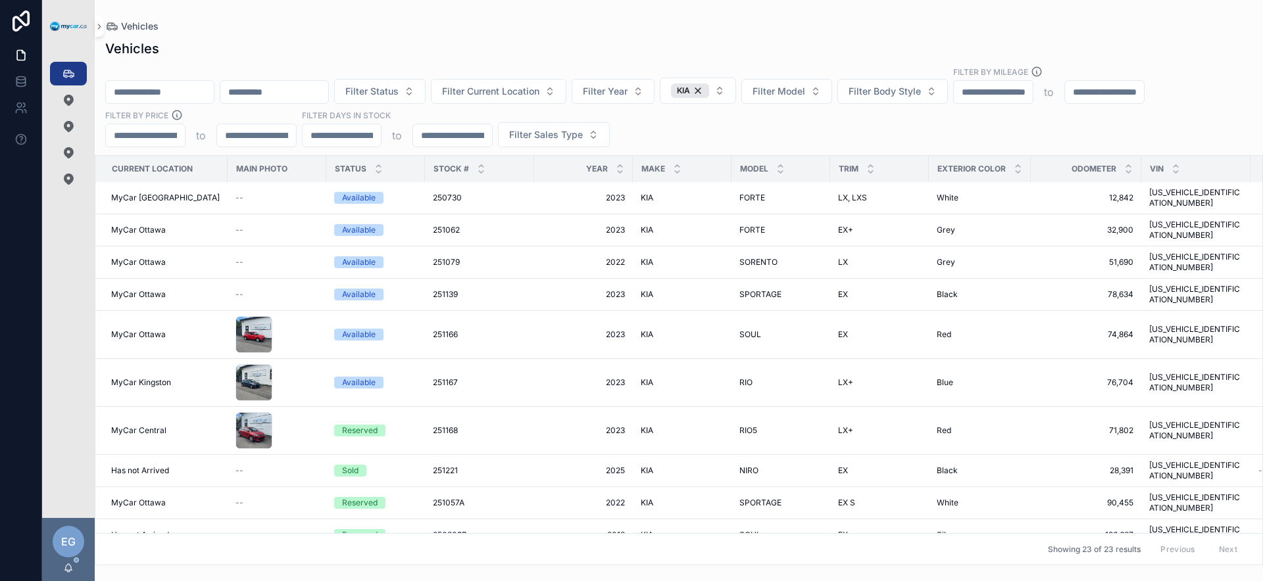
drag, startPoint x: 751, startPoint y: 568, endPoint x: 809, endPoint y: 566, distance: 57.9
click at [809, 566] on div "Vehicles Vehicles Filter Status Filter Current Location Filter Year KIA Filter …" at bounding box center [679, 290] width 1168 height 581
click at [641, 562] on span "KIA" at bounding box center [647, 567] width 12 height 11
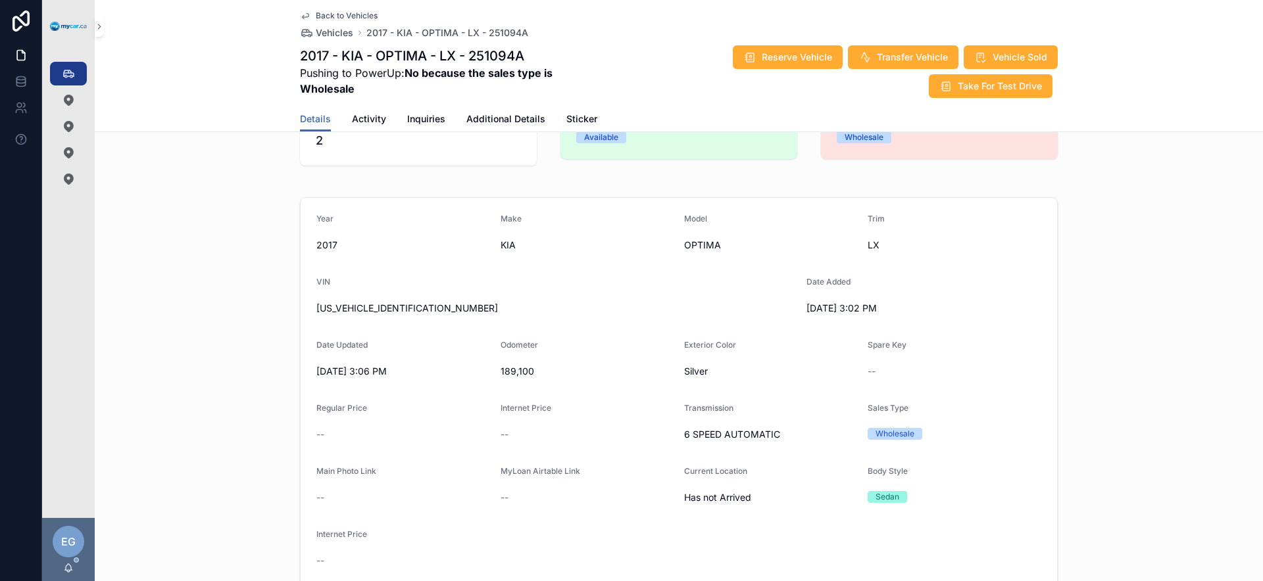
scroll to position [46, 0]
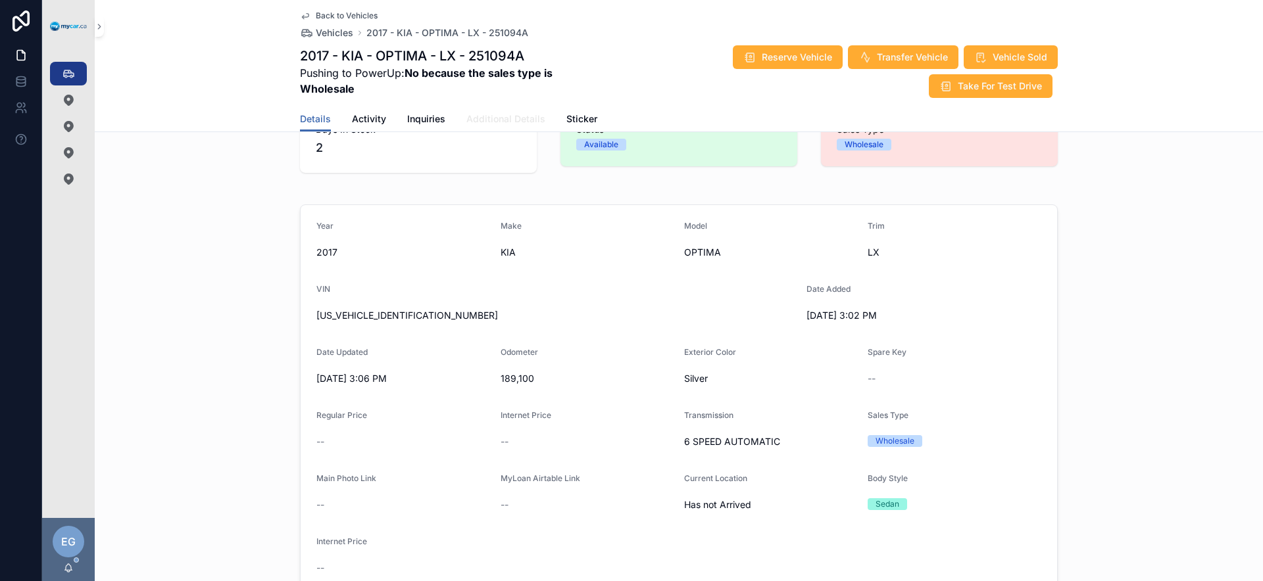
click at [524, 122] on span "Additional Details" at bounding box center [505, 118] width 79 height 13
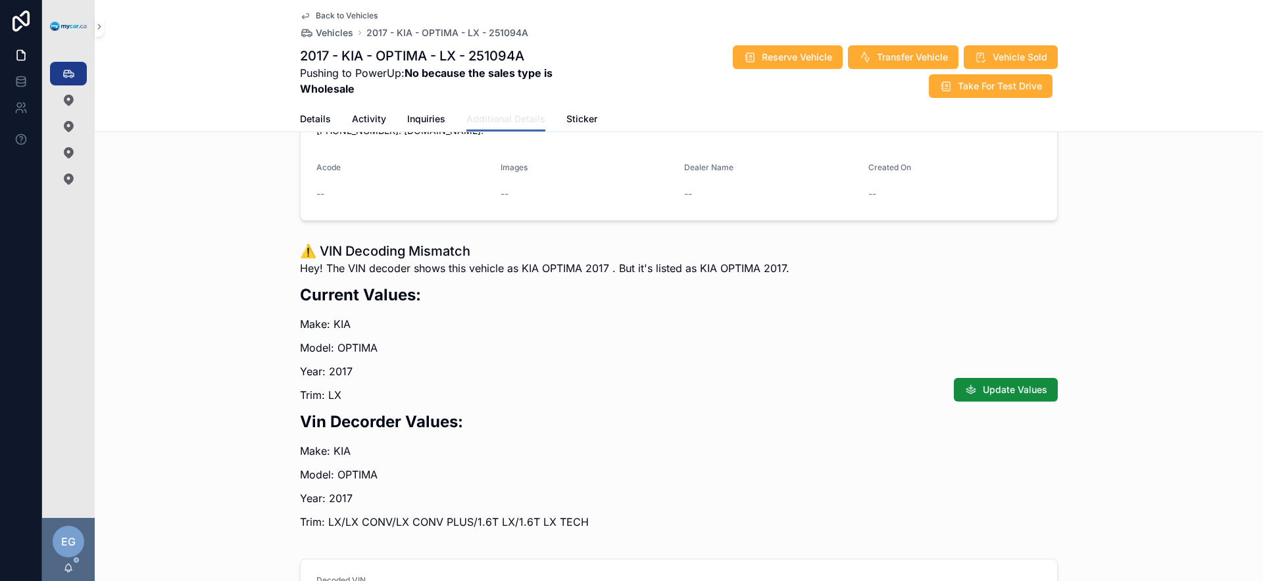
scroll to position [1487, 0]
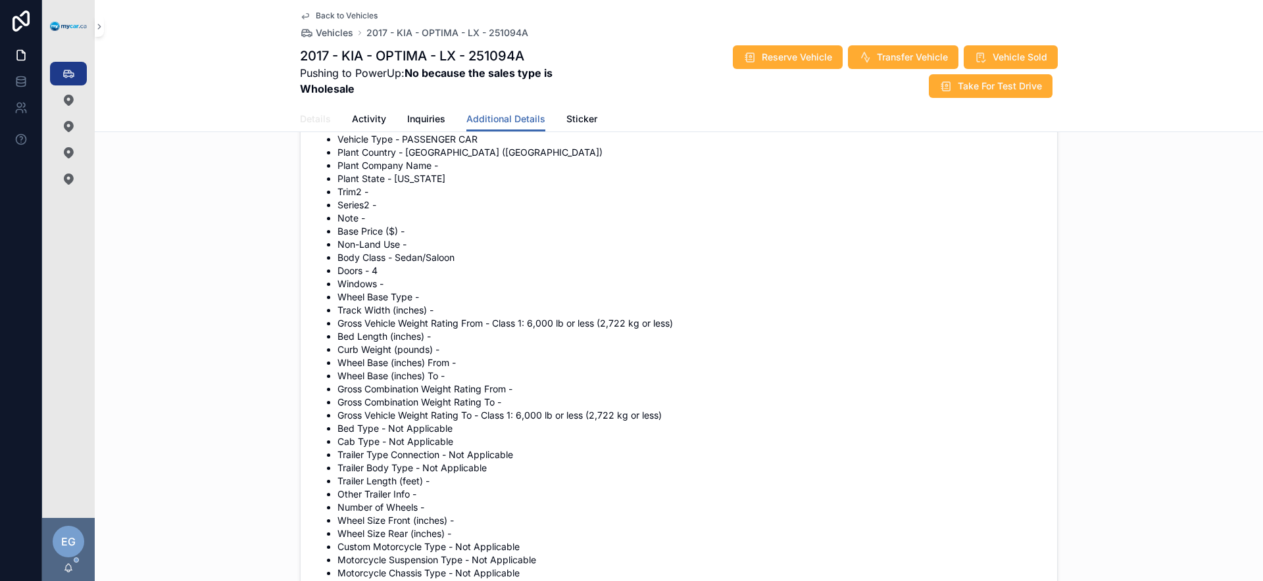
click at [315, 121] on span "Details" at bounding box center [315, 118] width 31 height 13
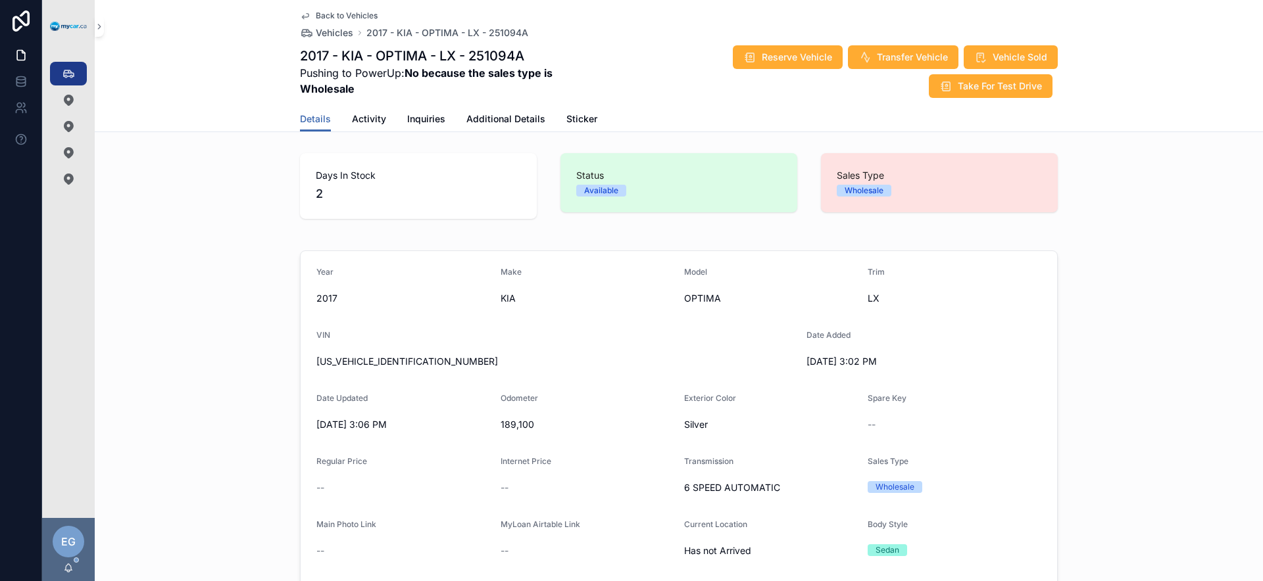
click at [364, 362] on span "[US_VEHICLE_IDENTIFICATION_NUMBER]" at bounding box center [556, 361] width 480 height 13
copy span "[US_VEHICLE_IDENTIFICATION_NUMBER]"
click at [518, 122] on span "Additional Details" at bounding box center [505, 118] width 79 height 13
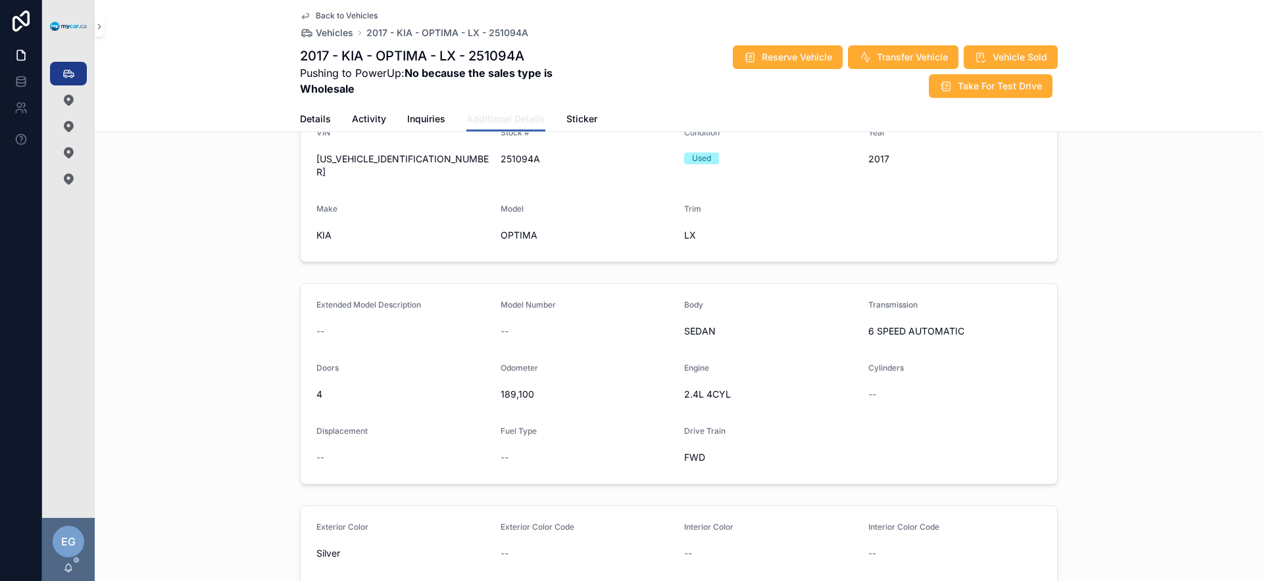
scroll to position [341, 0]
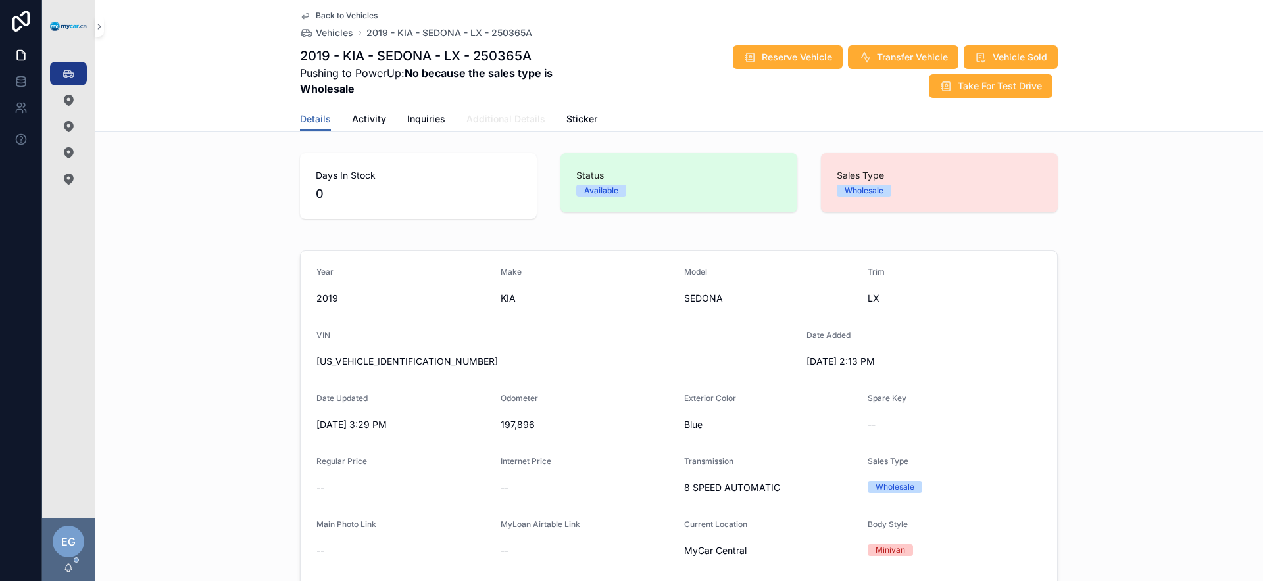
click at [496, 122] on span "Additional Details" at bounding box center [505, 118] width 79 height 13
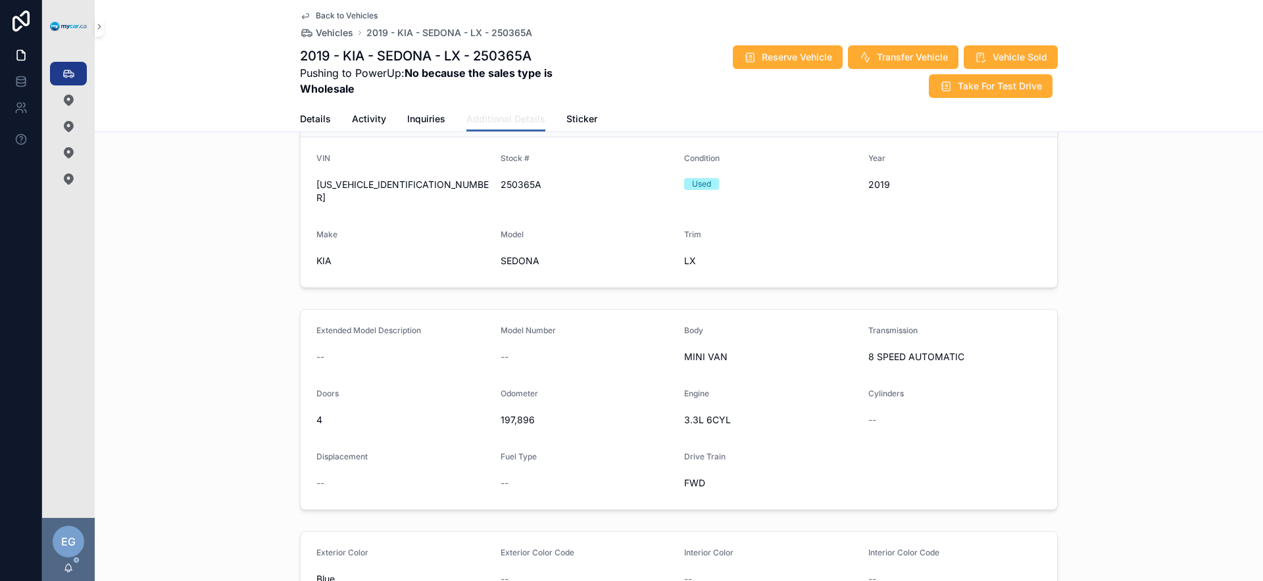
scroll to position [6, 0]
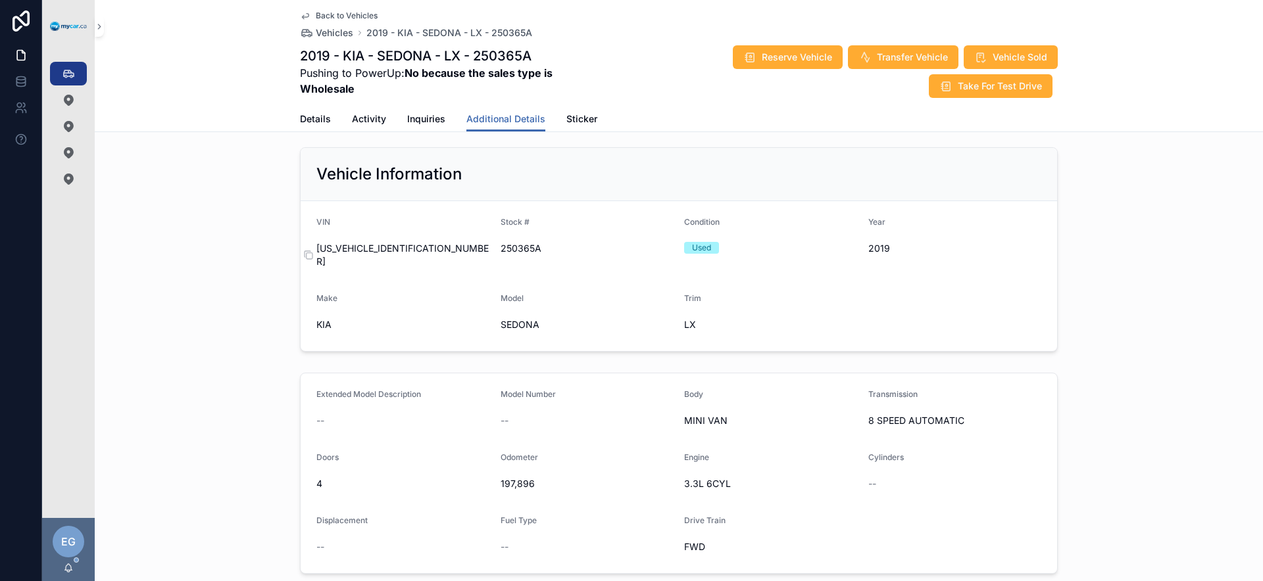
click at [394, 251] on span "[US_VEHICLE_IDENTIFICATION_NUMBER]" at bounding box center [403, 255] width 174 height 26
copy span "[US_VEHICLE_IDENTIFICATION_NUMBER]"
click at [401, 248] on span "[US_VEHICLE_IDENTIFICATION_NUMBER]" at bounding box center [403, 255] width 174 height 26
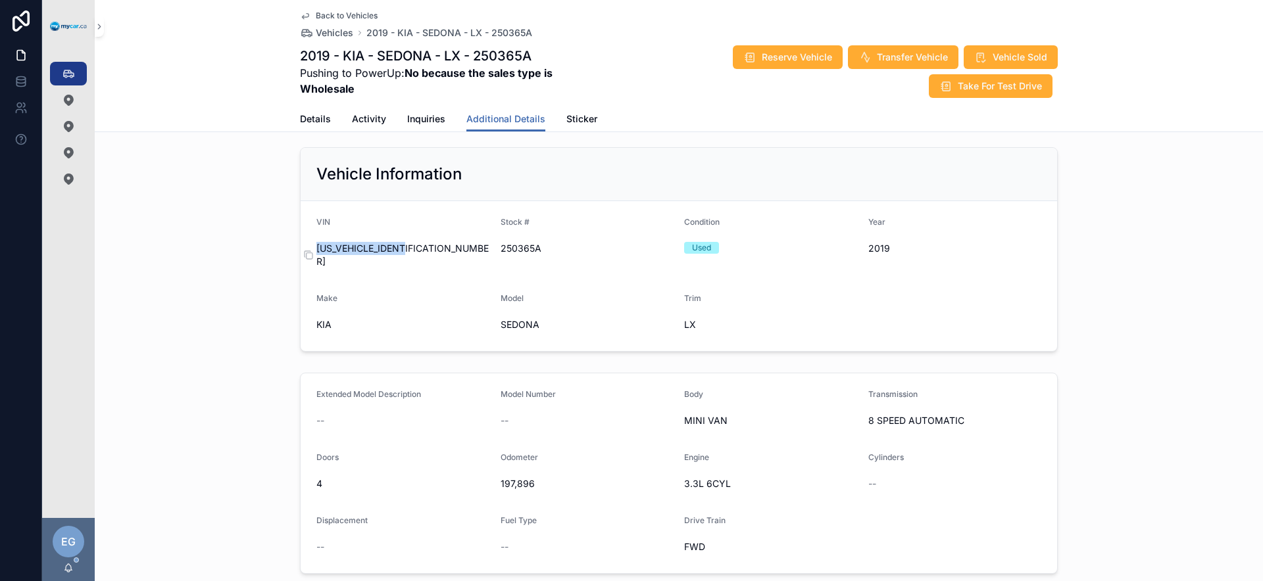
copy span "[US_VEHICLE_IDENTIFICATION_NUMBER]"
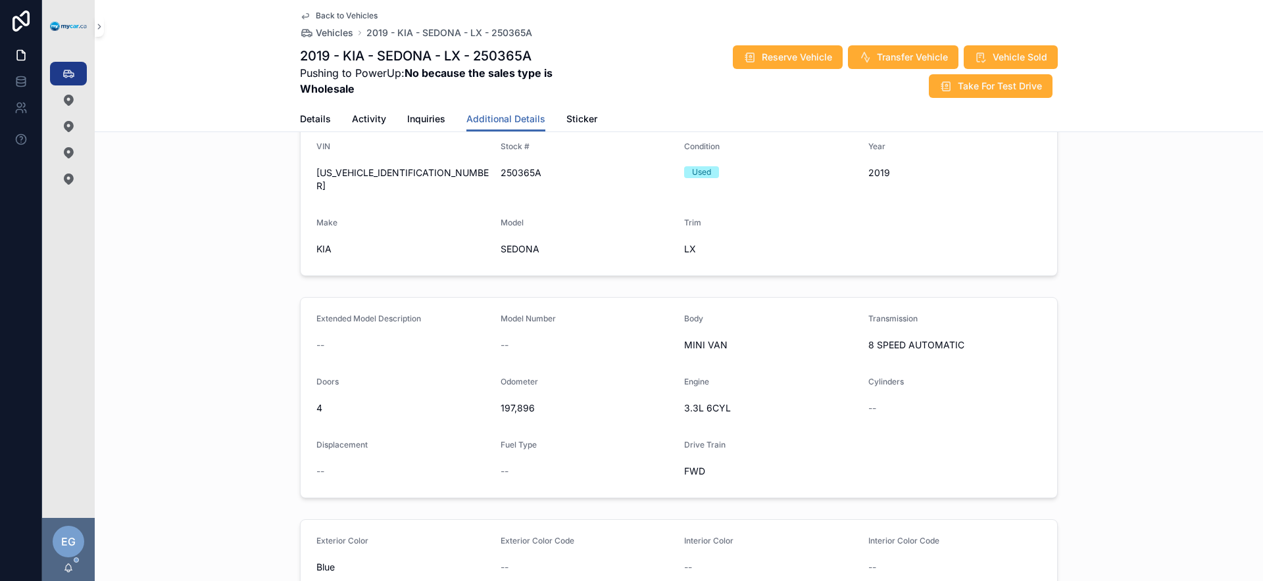
scroll to position [0, 0]
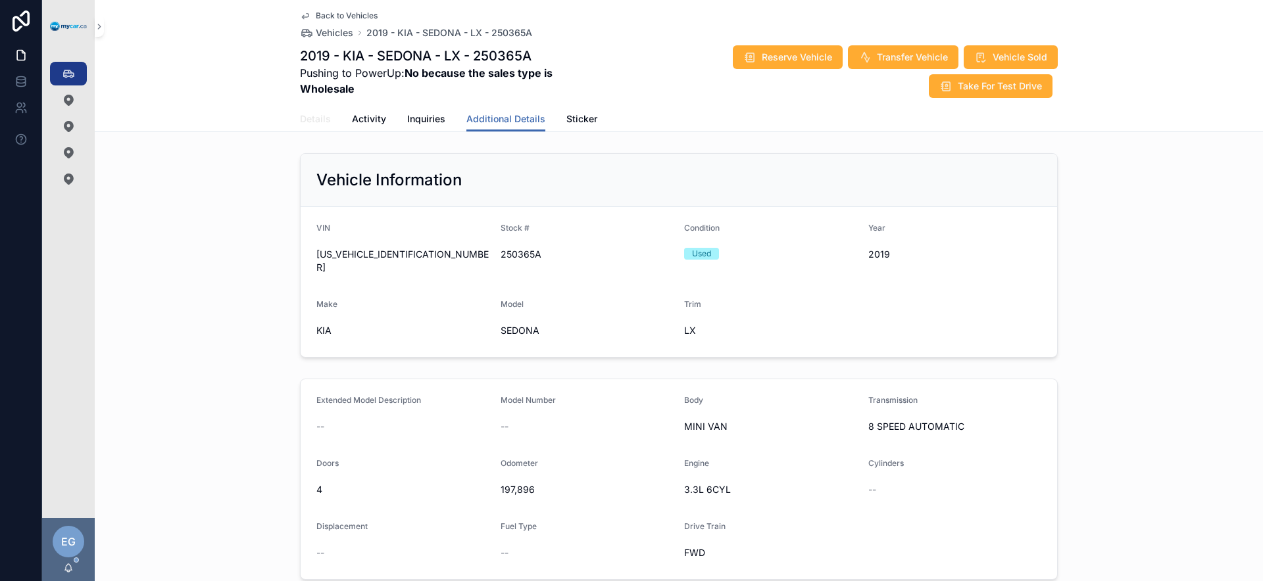
click at [315, 118] on span "Details" at bounding box center [315, 118] width 31 height 13
